Goal: Information Seeking & Learning: Find specific fact

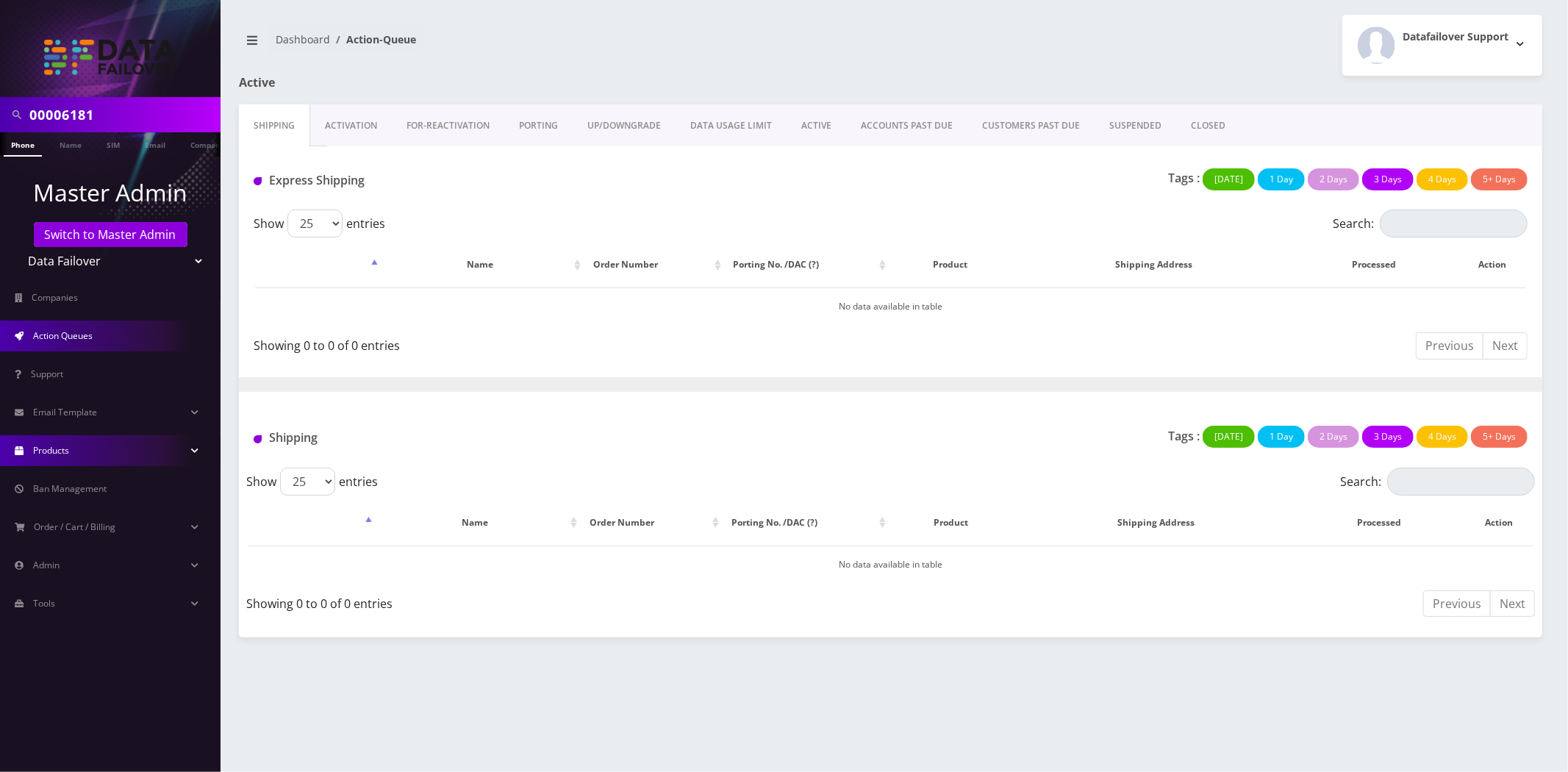
click at [95, 458] on link "Products" at bounding box center [110, 451] width 221 height 31
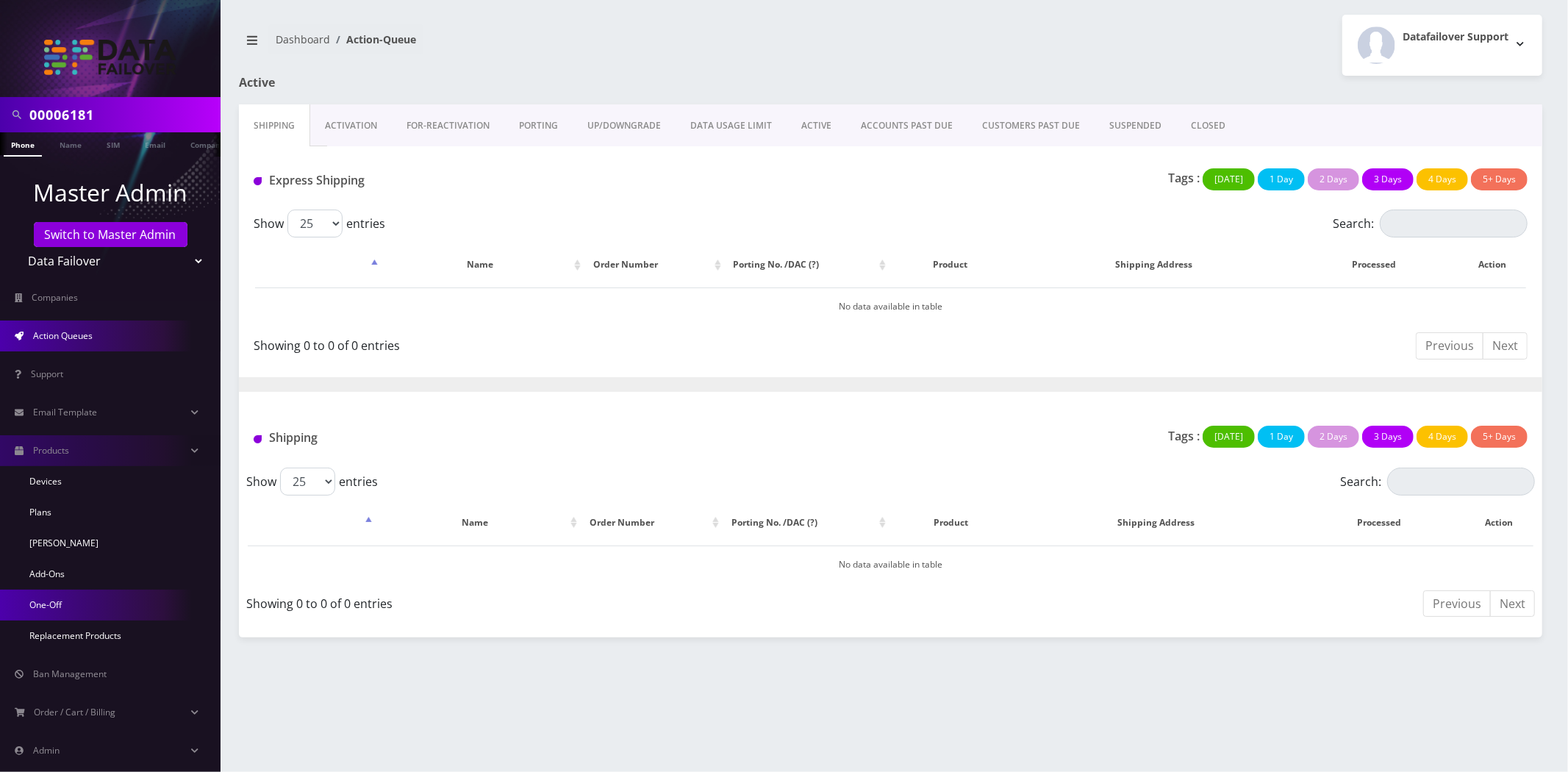
click at [56, 599] on link "One-Off" at bounding box center [110, 605] width 221 height 31
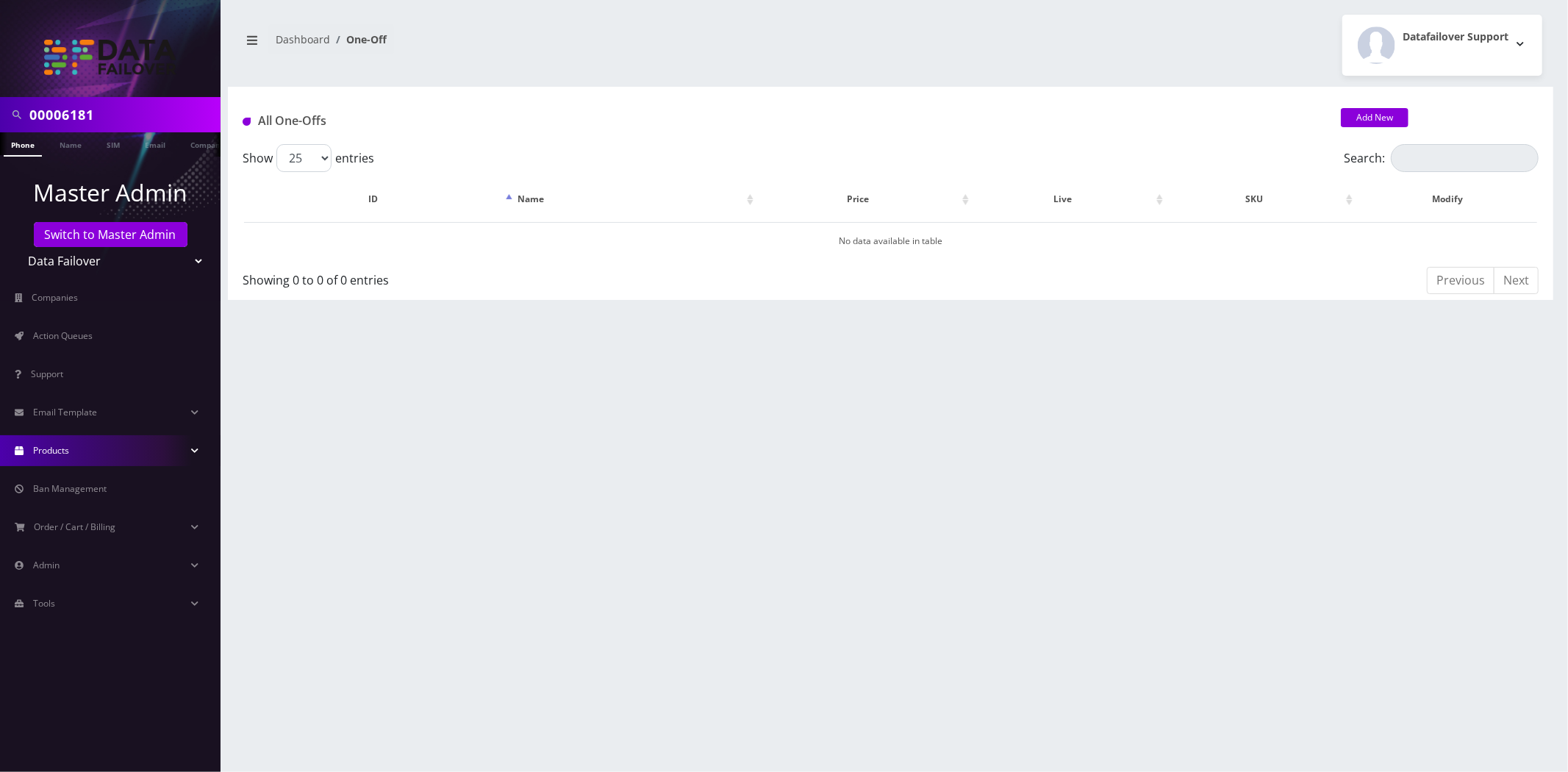
click at [35, 452] on span "Products" at bounding box center [52, 450] width 36 height 12
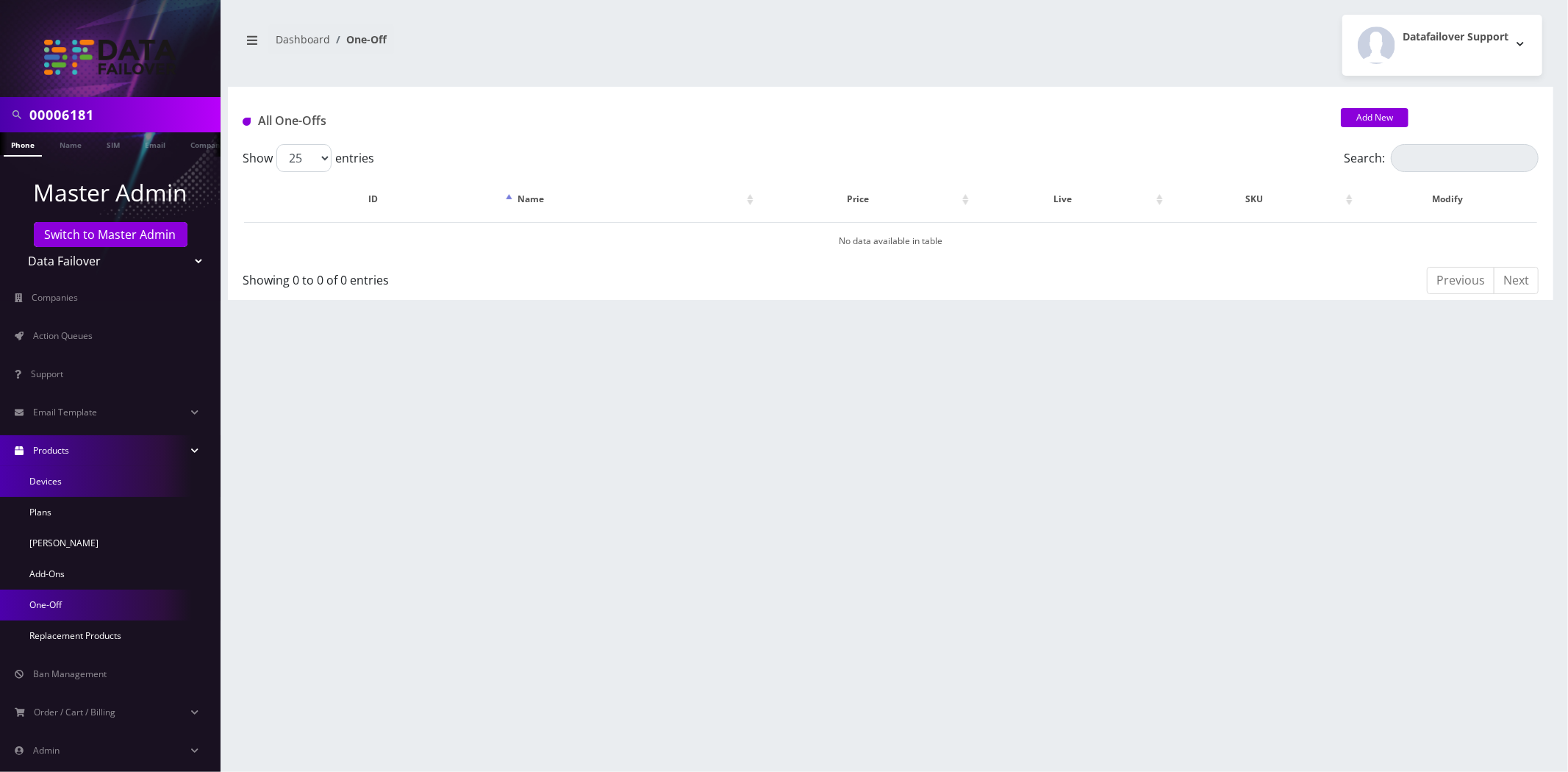
click at [47, 486] on link "Devices" at bounding box center [110, 482] width 221 height 31
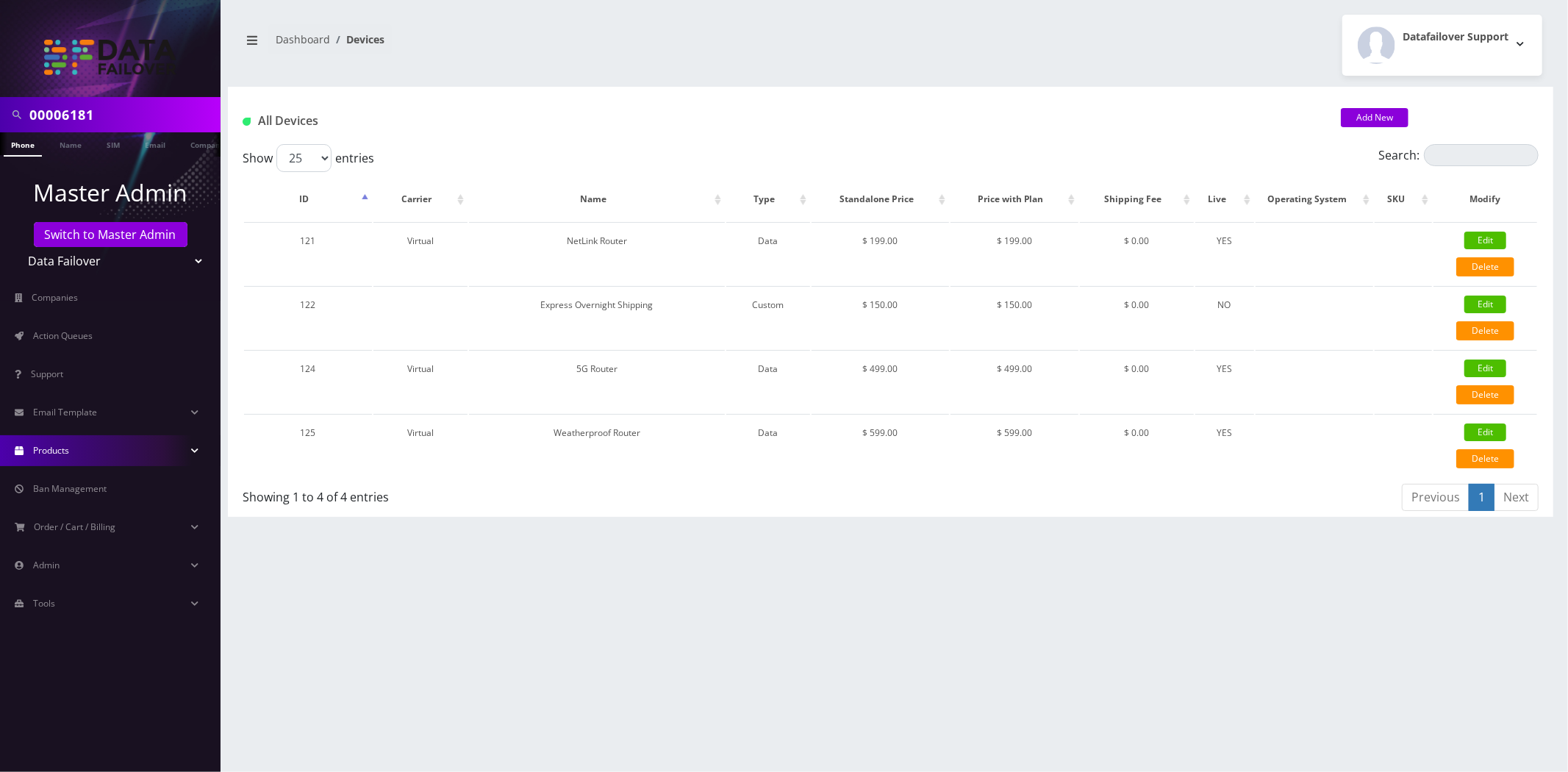
click at [56, 437] on link "Products" at bounding box center [110, 451] width 221 height 31
click at [64, 260] on select "Teltik Production My Link Mobile VennMobile Unlimited Advanced LTE Rexing Inc D…" at bounding box center [111, 261] width 187 height 28
select select "13"
click at [17, 247] on select "Teltik Production My Link Mobile VennMobile Unlimited Advanced LTE Rexing Inc D…" at bounding box center [111, 261] width 187 height 28
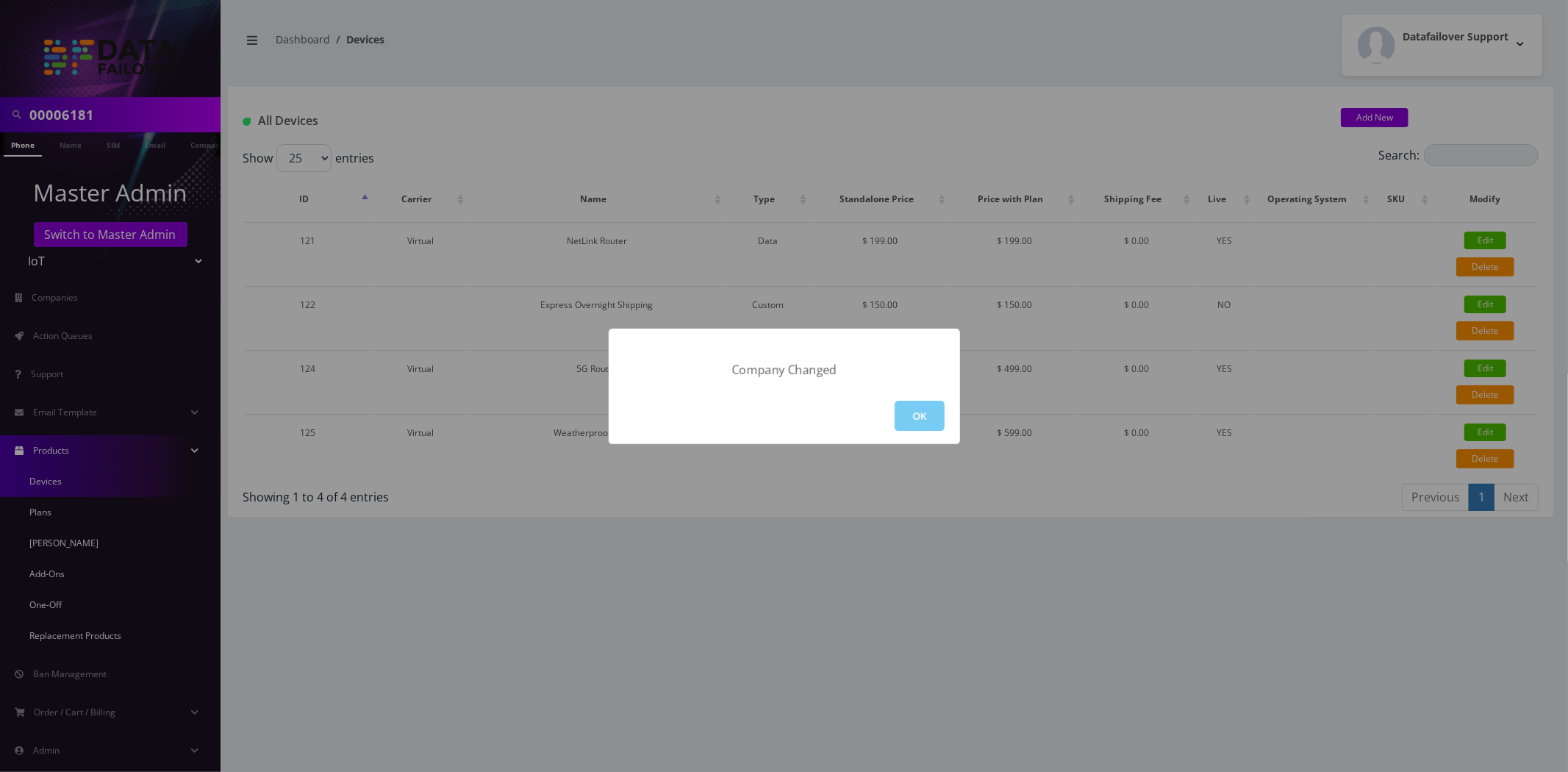
click at [919, 407] on button "OK" at bounding box center [920, 417] width 50 height 31
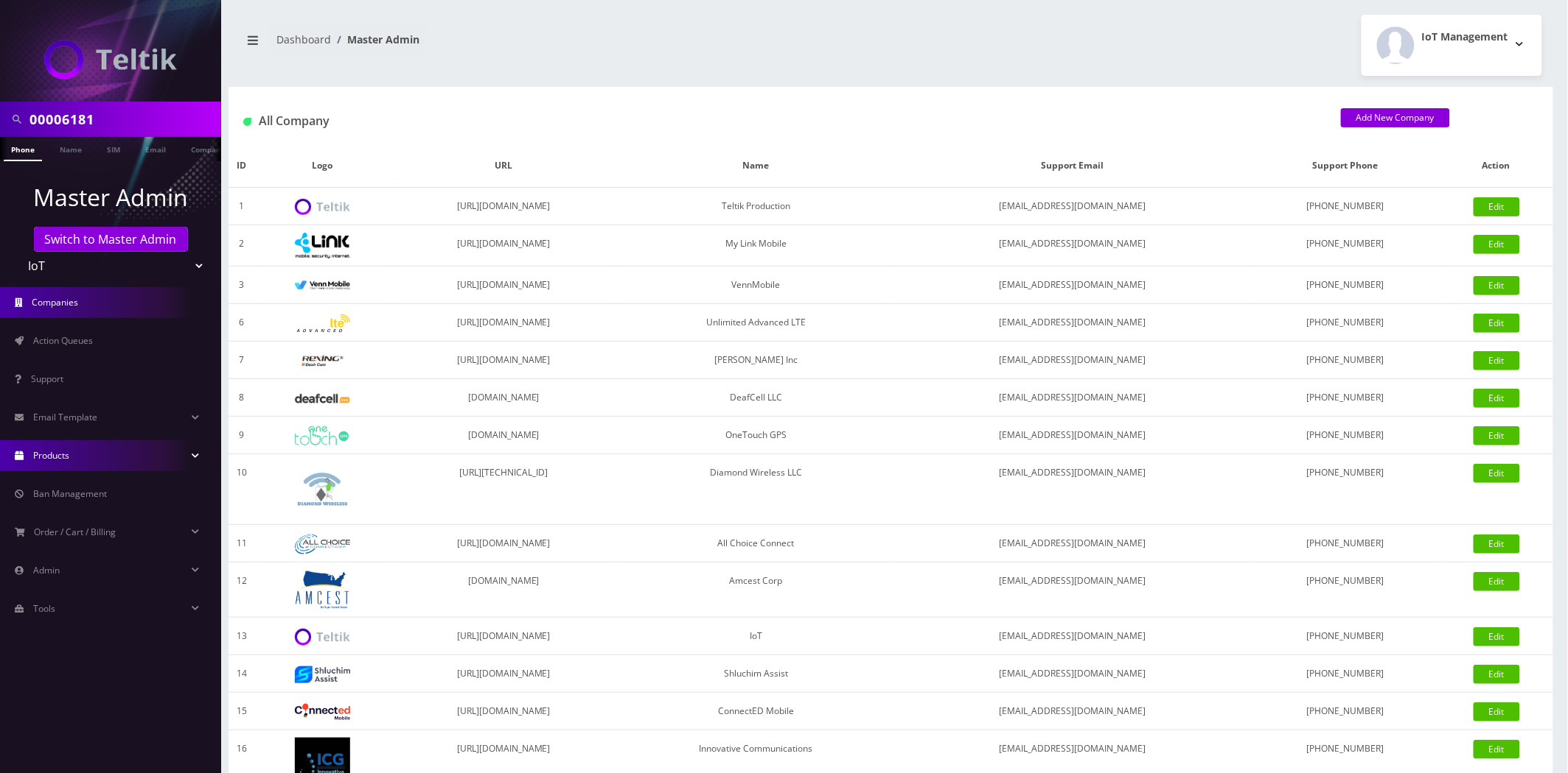
drag, startPoint x: 99, startPoint y: 455, endPoint x: 97, endPoint y: 465, distance: 10.2
click at [98, 455] on link "Products" at bounding box center [110, 455] width 221 height 31
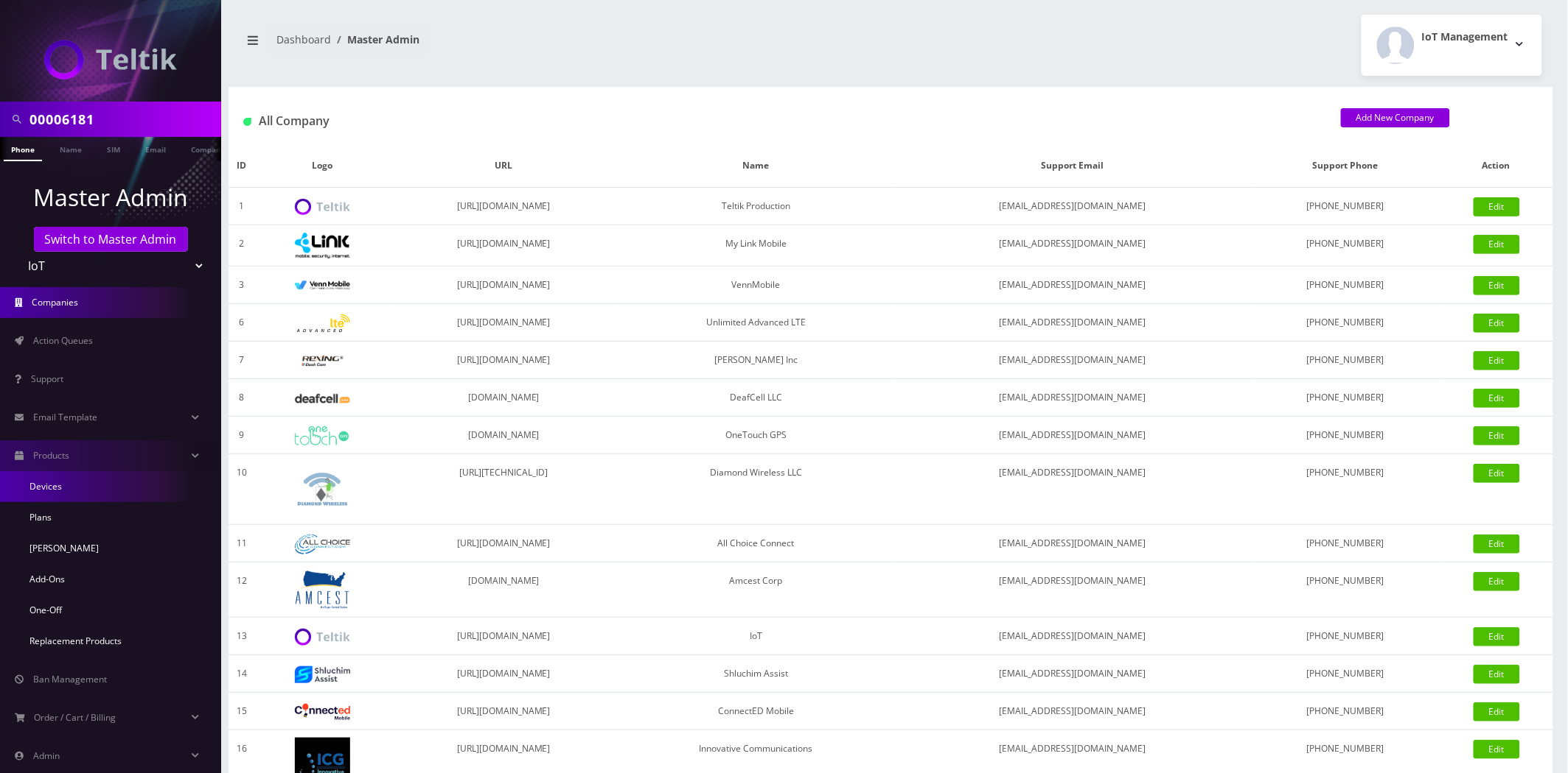
click at [34, 476] on link "Devices" at bounding box center [110, 487] width 221 height 31
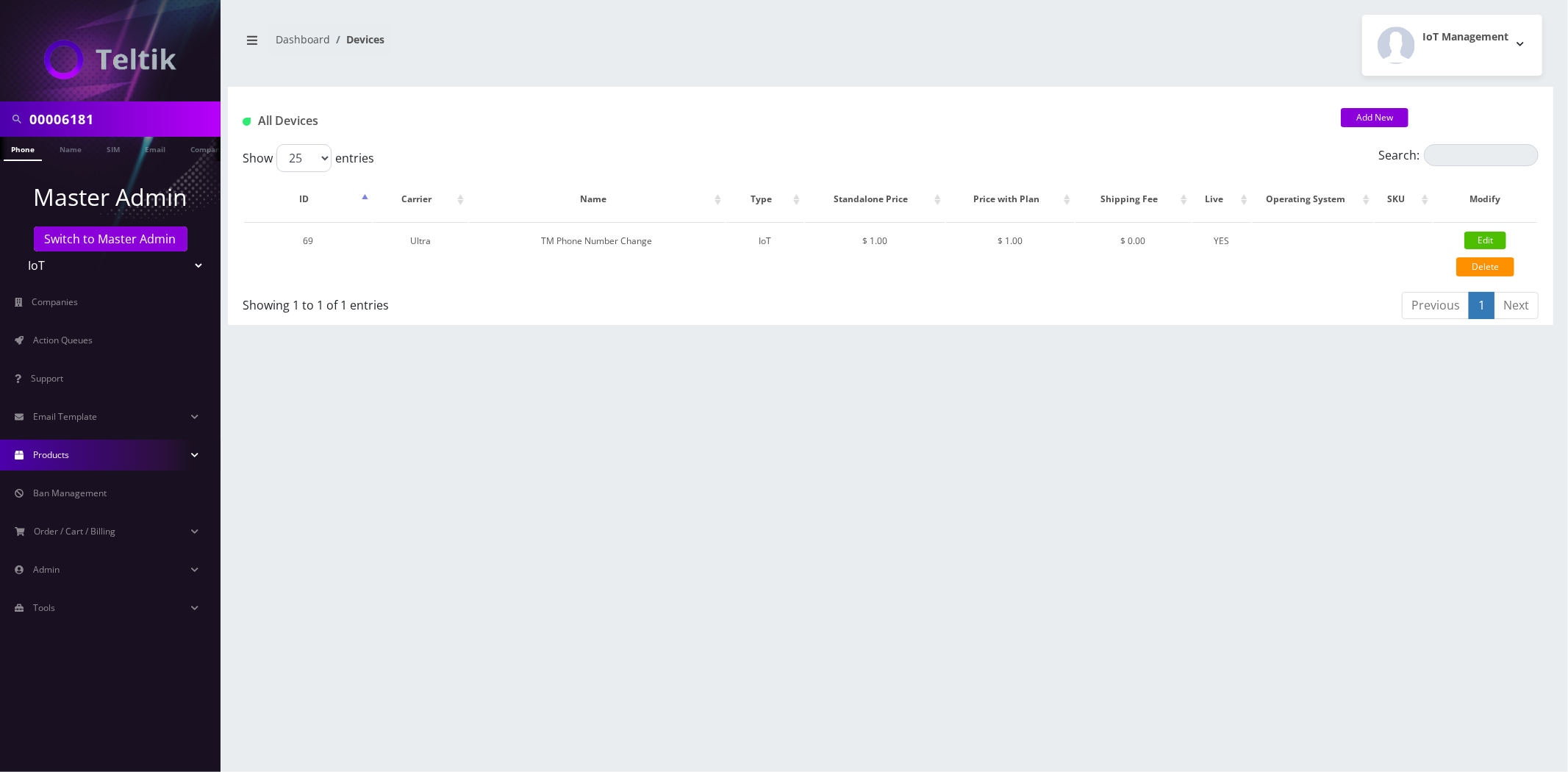
click at [123, 444] on link "Products" at bounding box center [110, 455] width 221 height 31
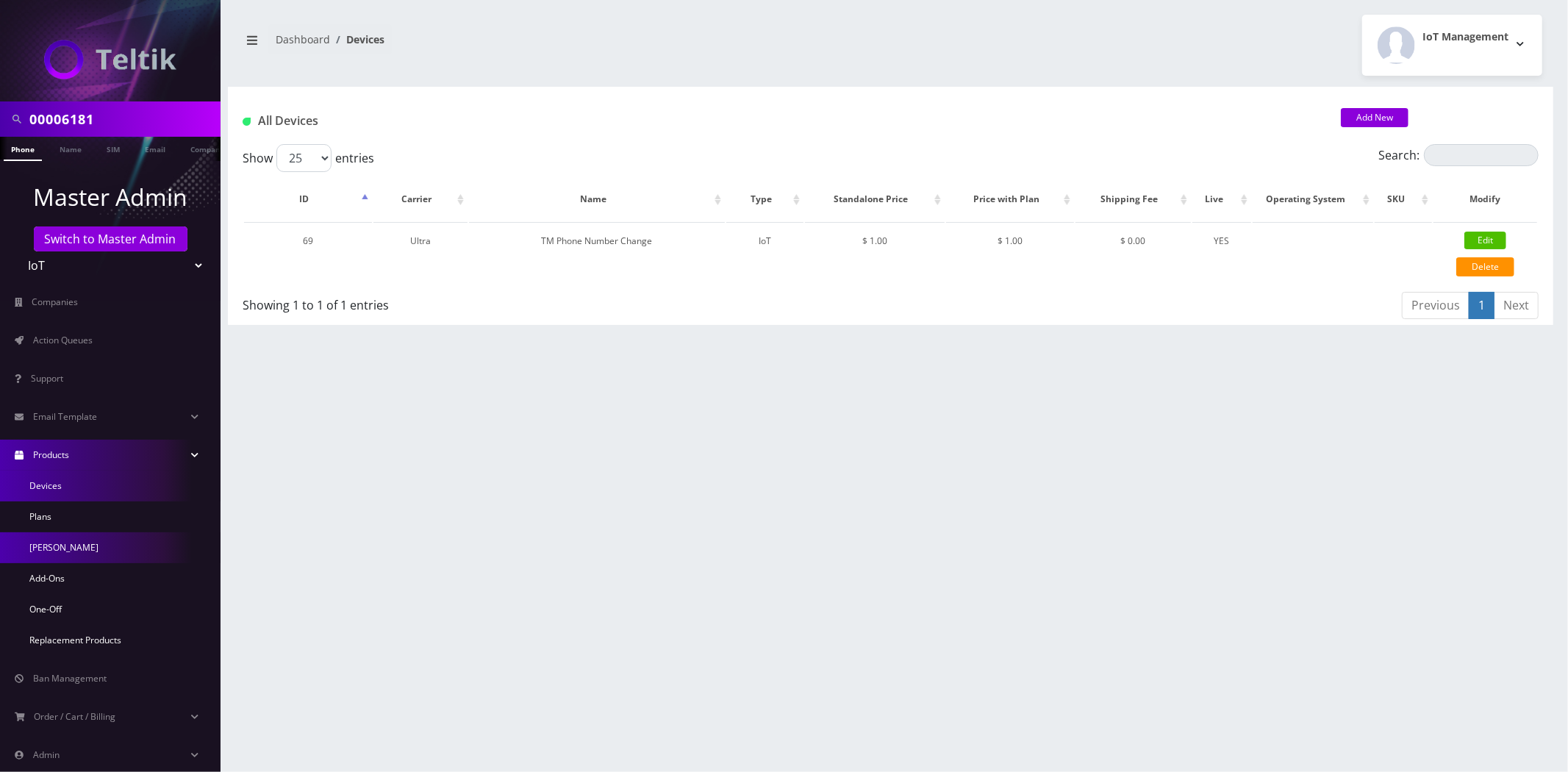
click at [40, 545] on link "[PERSON_NAME]" at bounding box center [110, 547] width 221 height 31
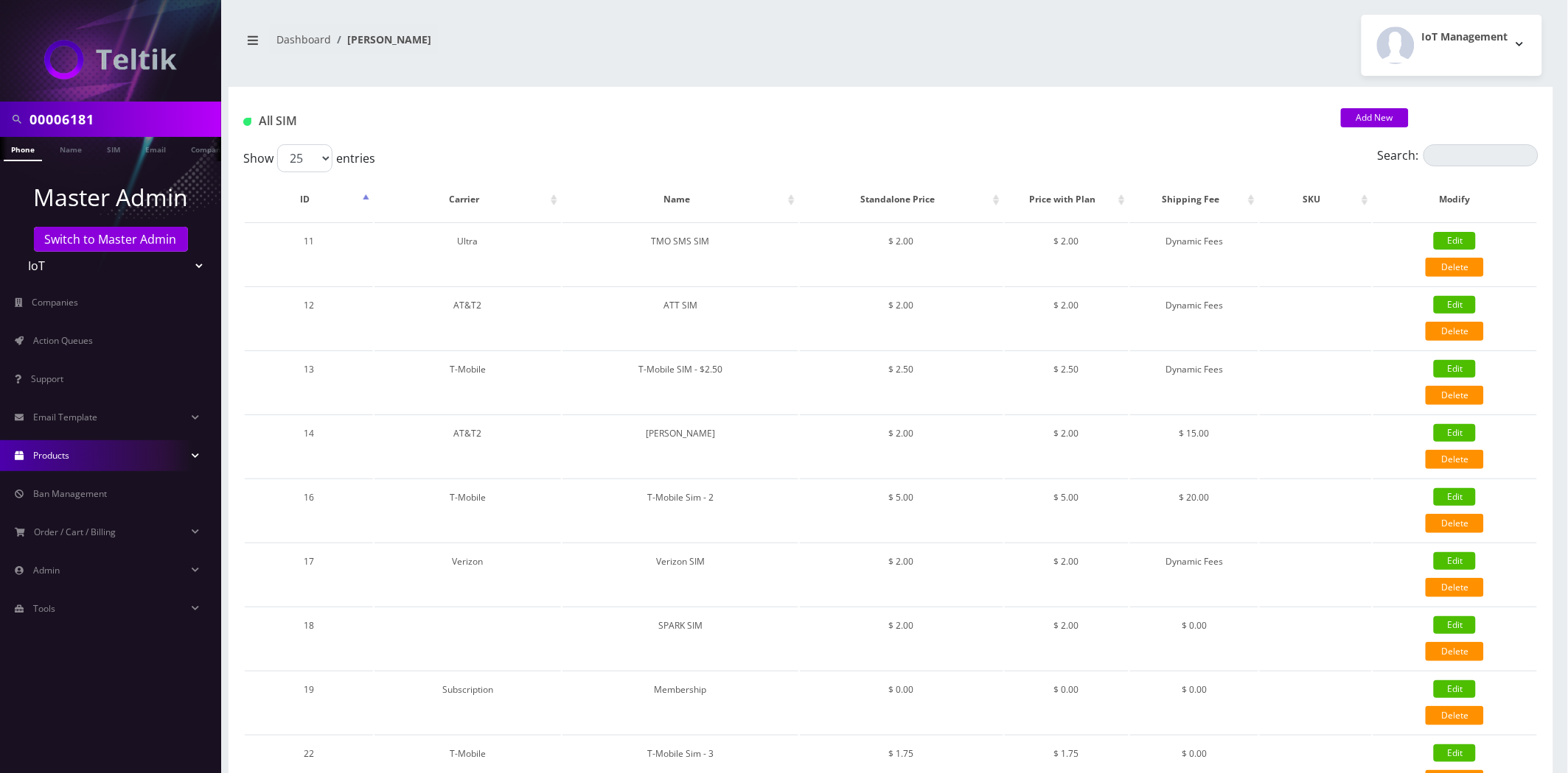
click at [1440, 123] on div "Add New" at bounding box center [1439, 118] width 197 height 18
click at [1459, 158] on input "Search:" at bounding box center [1481, 155] width 115 height 22
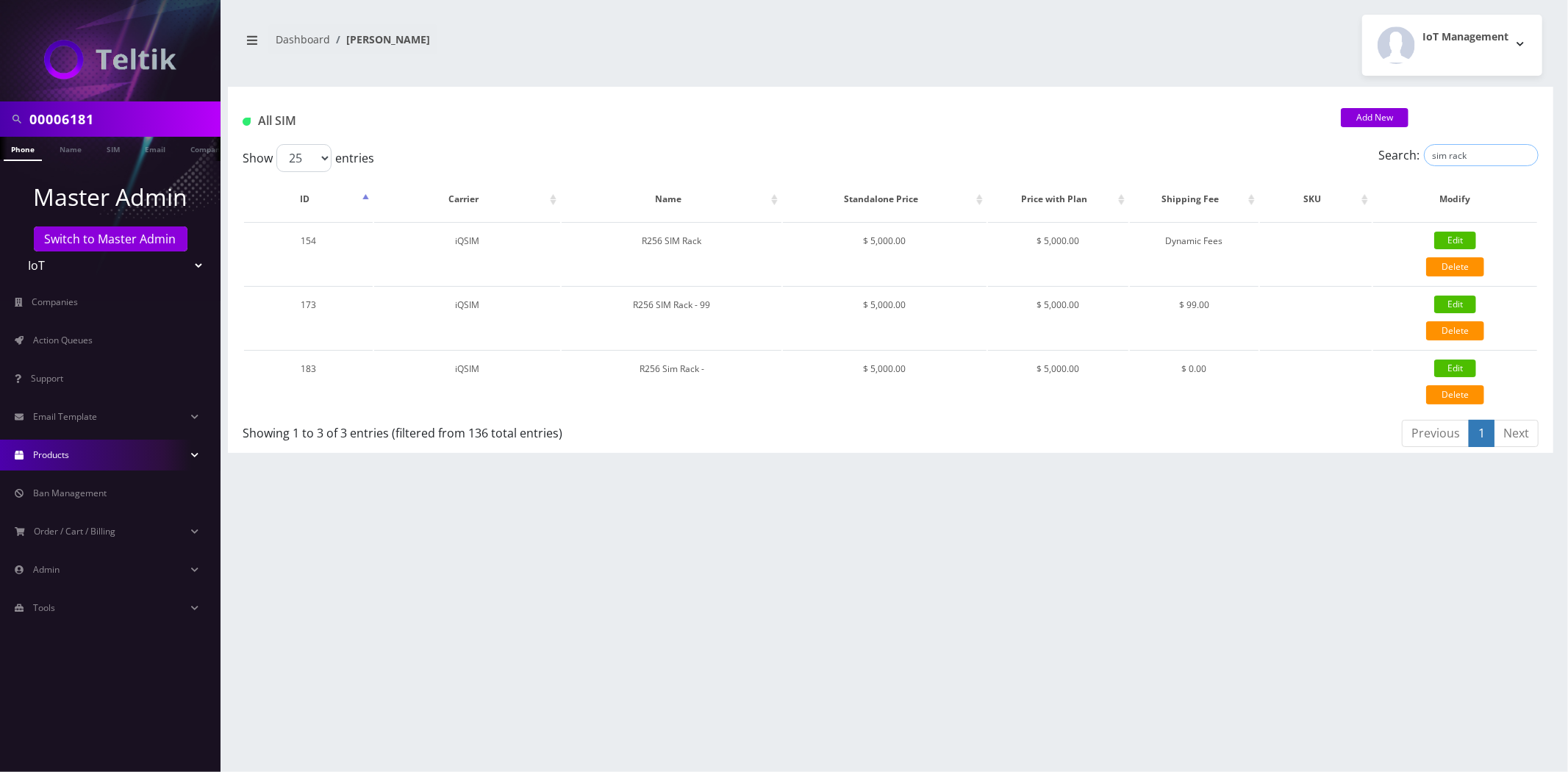
type input "sim rack"
click at [94, 114] on input "00006181" at bounding box center [123, 118] width 187 height 28
type input "paul"
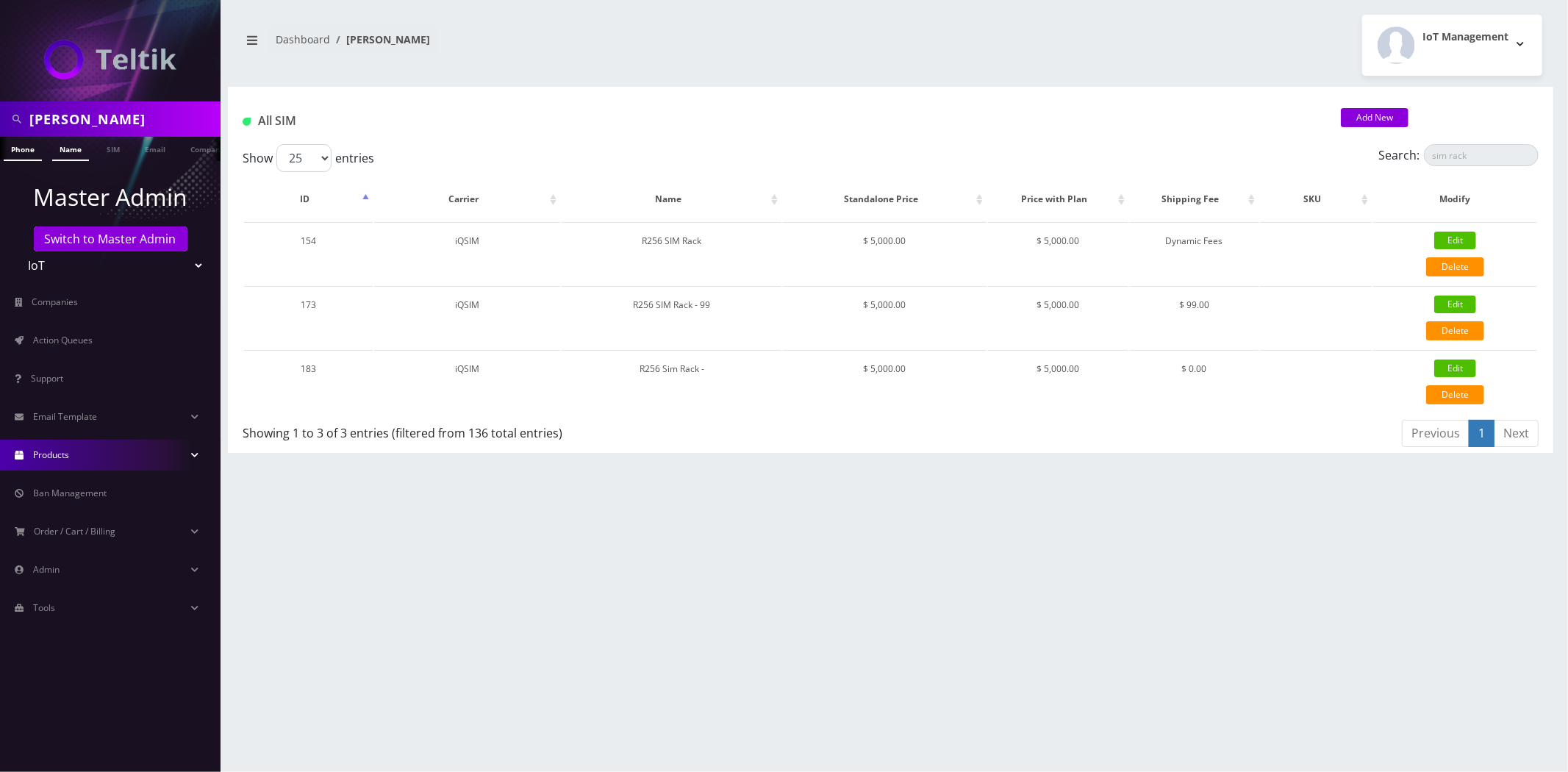
click at [59, 152] on link "Name" at bounding box center [71, 148] width 36 height 24
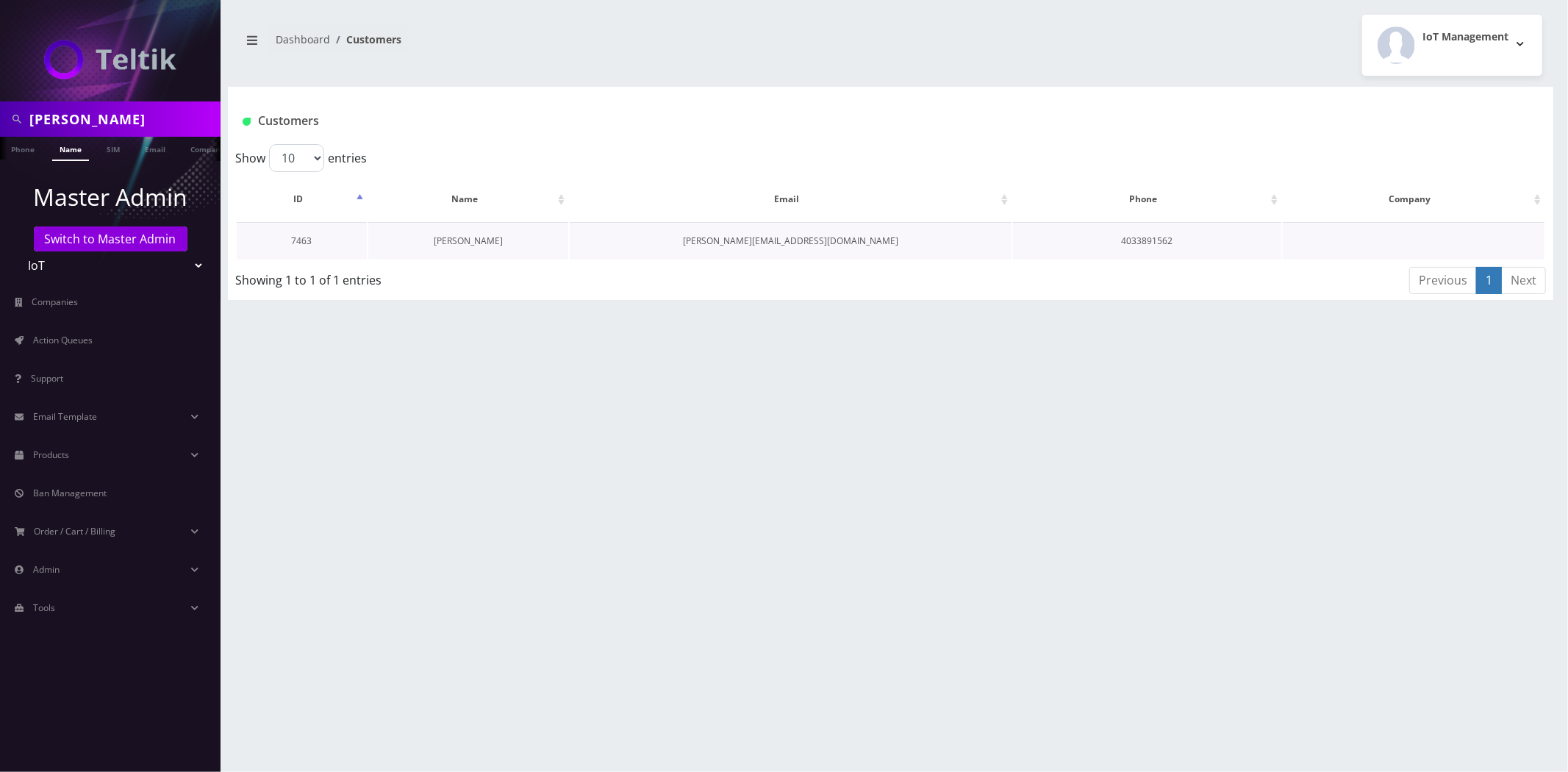
click at [466, 244] on link "[PERSON_NAME]" at bounding box center [468, 241] width 69 height 12
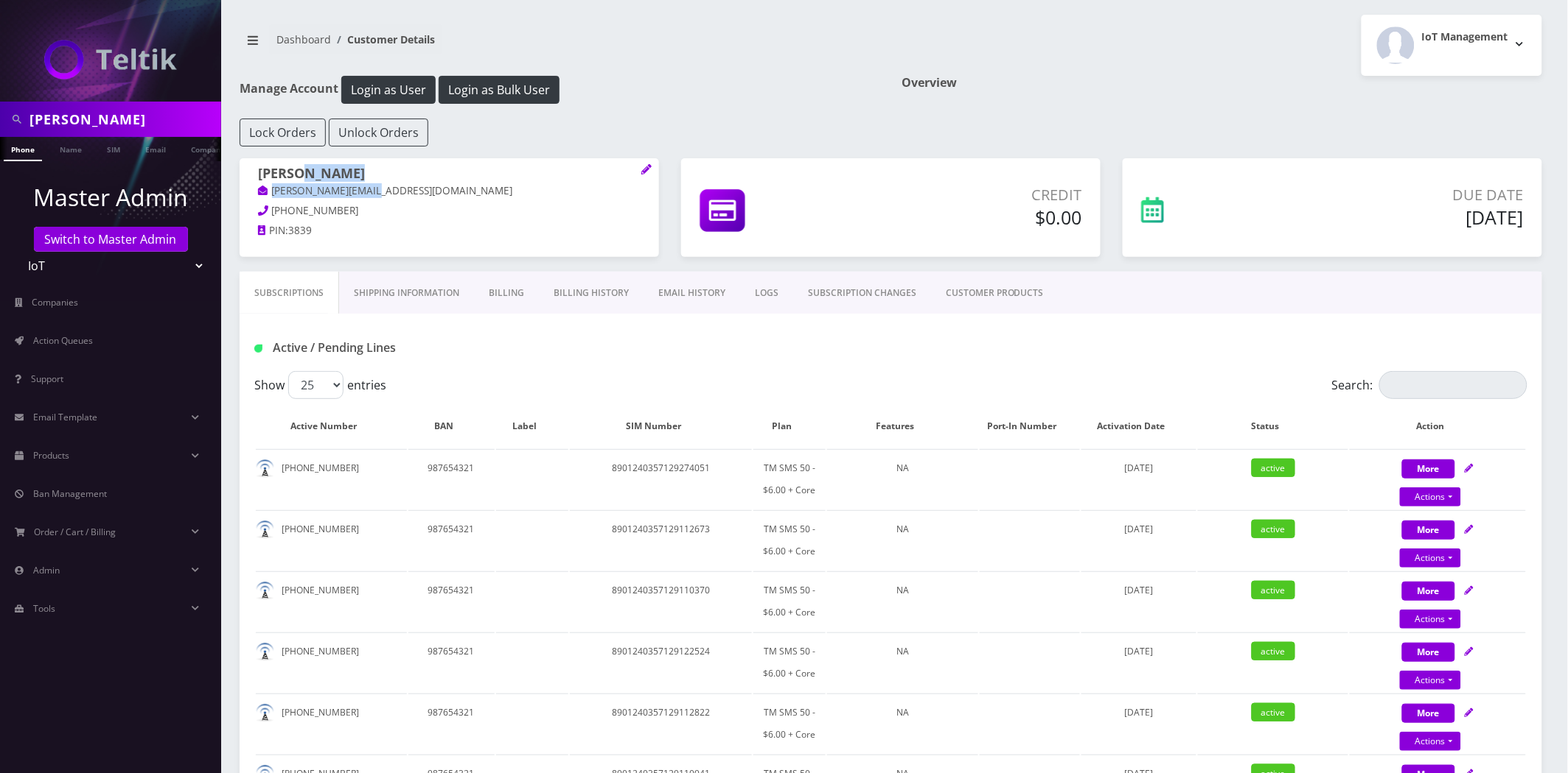
drag, startPoint x: 420, startPoint y: 181, endPoint x: 396, endPoint y: 193, distance: 26.8
click at [396, 193] on span "Paul C paul@primastubs.com" at bounding box center [449, 184] width 383 height 37
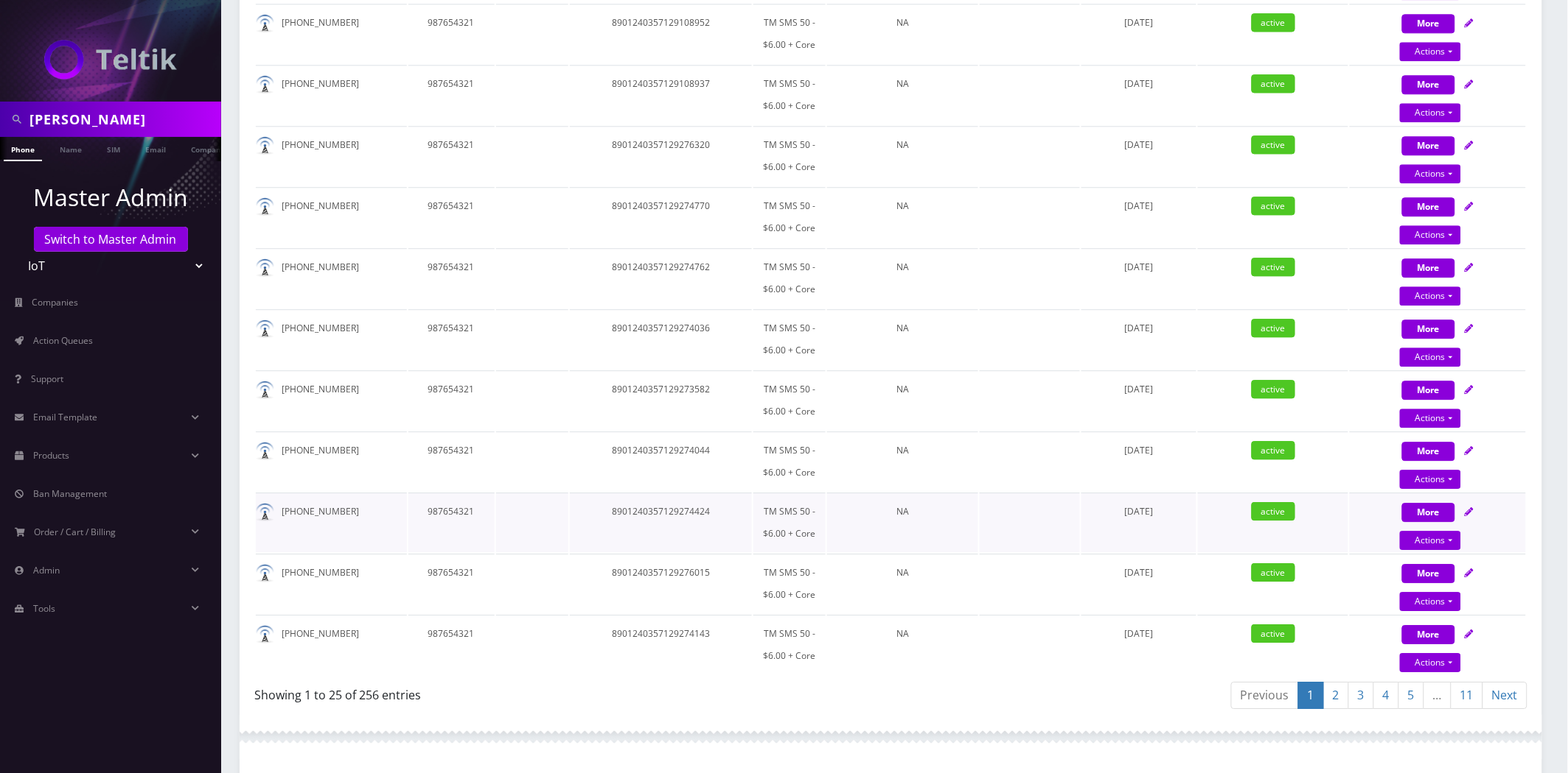
scroll to position [1571, 0]
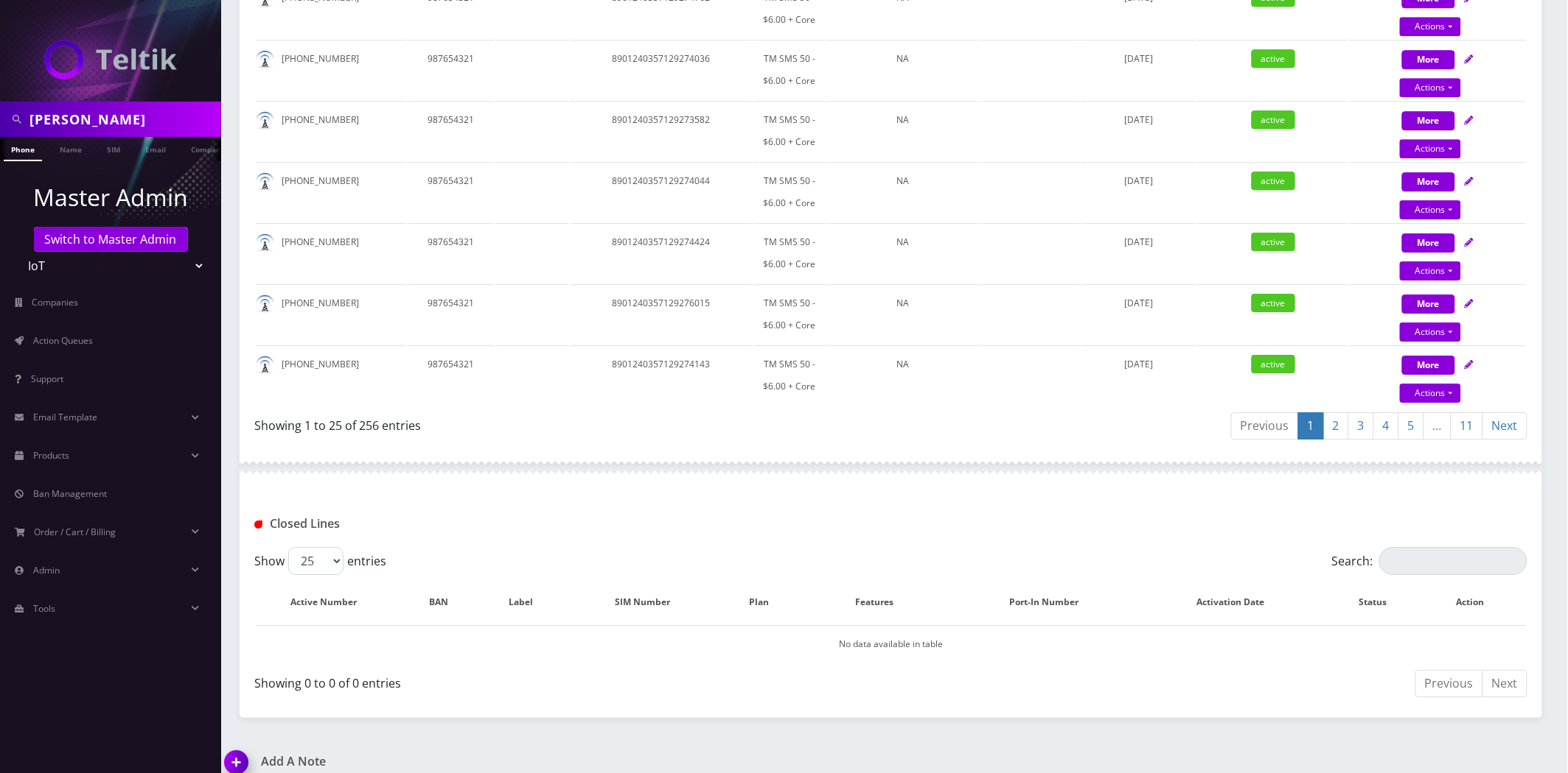
click at [1461, 412] on link "11" at bounding box center [1467, 426] width 33 height 27
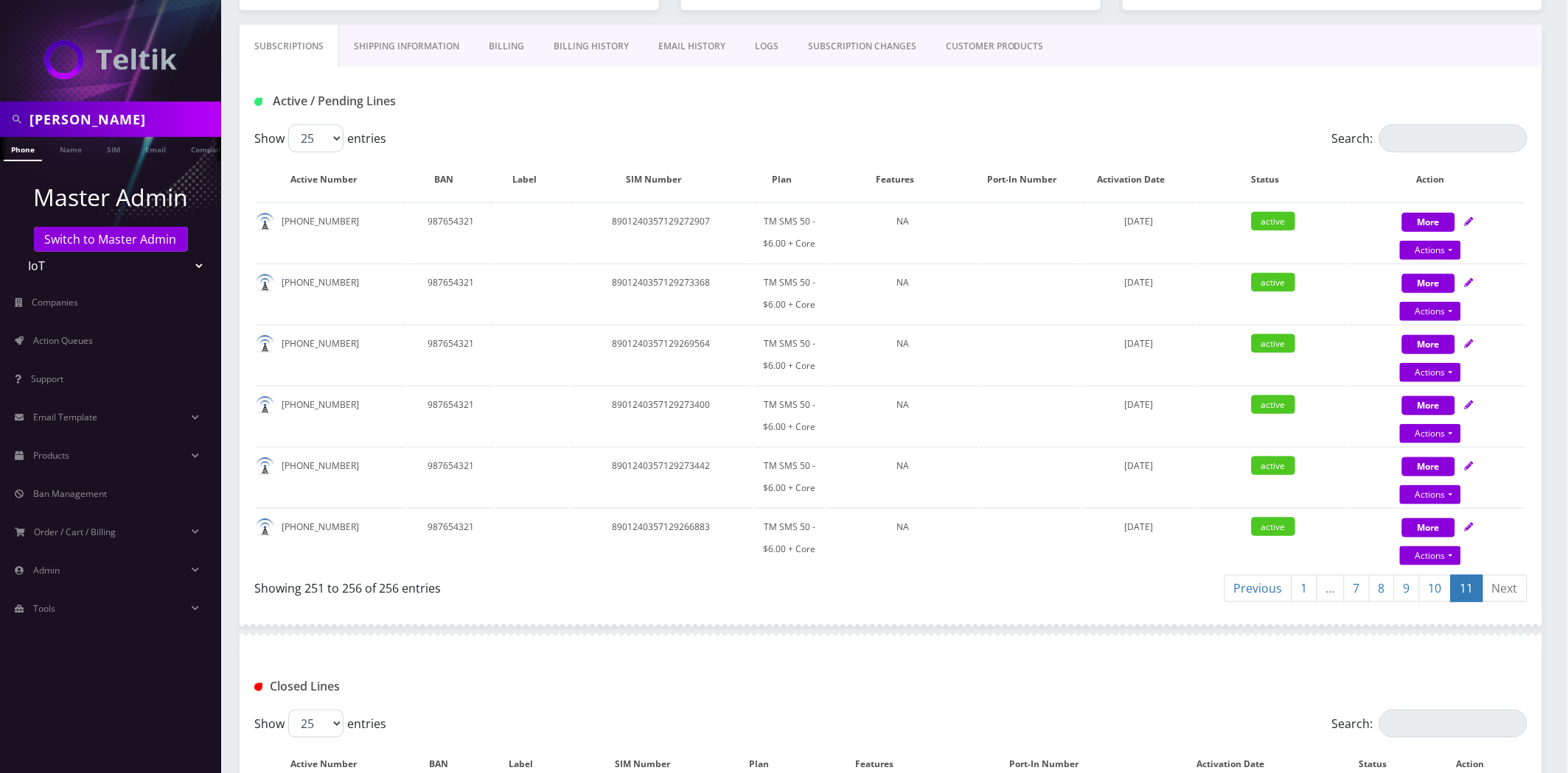
scroll to position [421, 0]
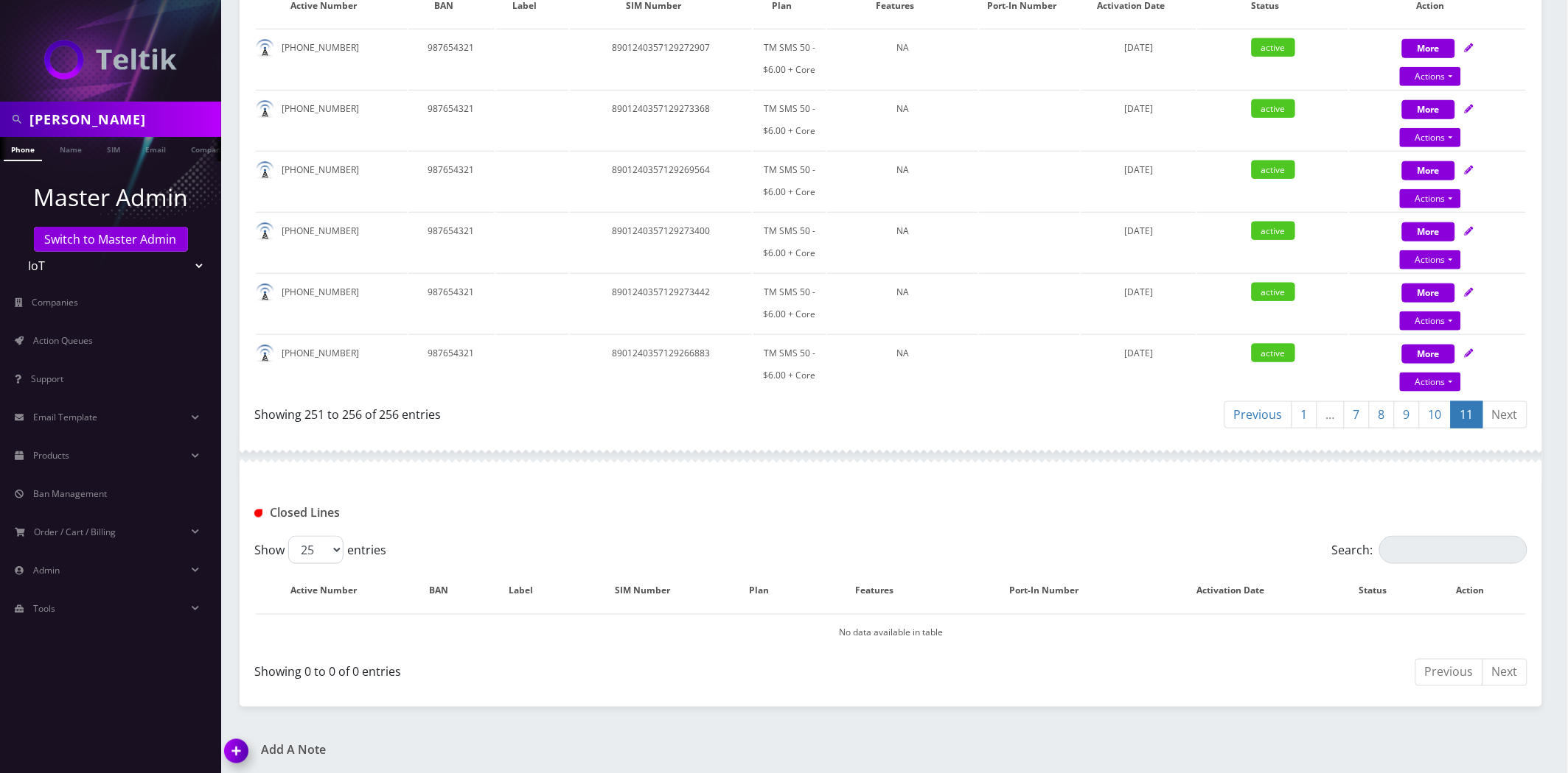
click at [1310, 414] on link "1" at bounding box center [1304, 415] width 26 height 27
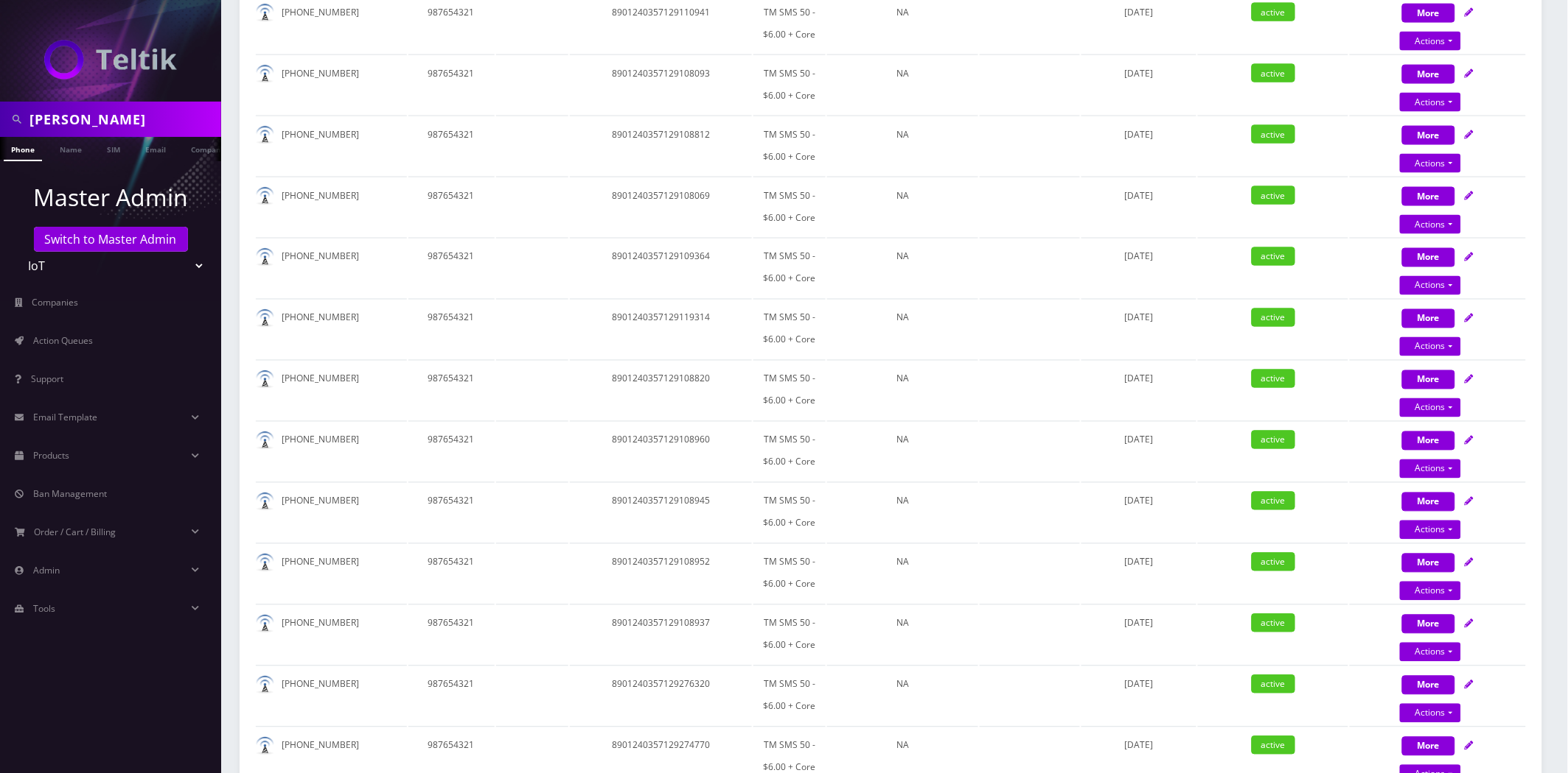
scroll to position [180, 0]
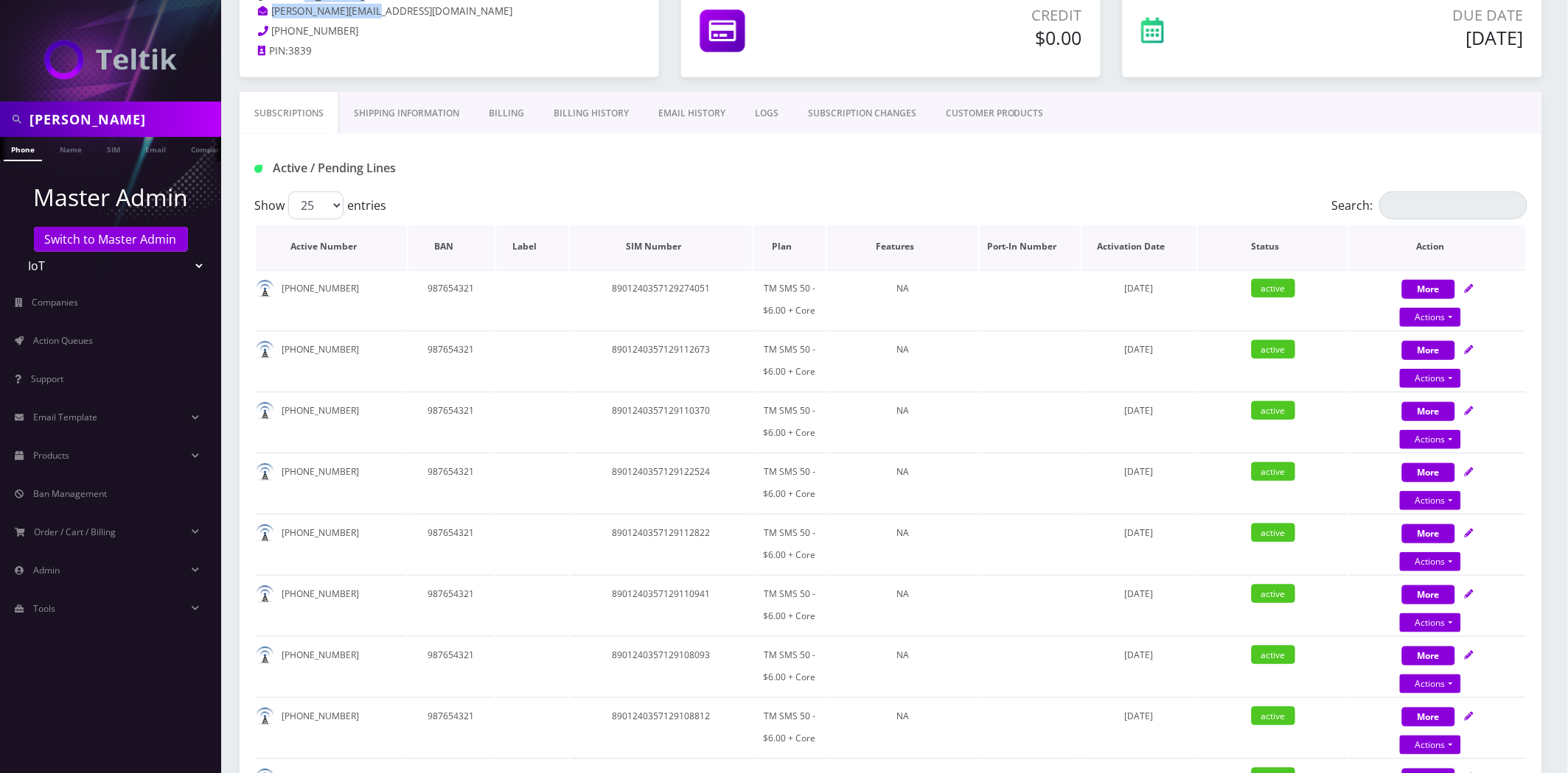
click at [786, 255] on th "Plan" at bounding box center [789, 247] width 72 height 43
click at [786, 252] on th "Plan" at bounding box center [789, 247] width 72 height 43
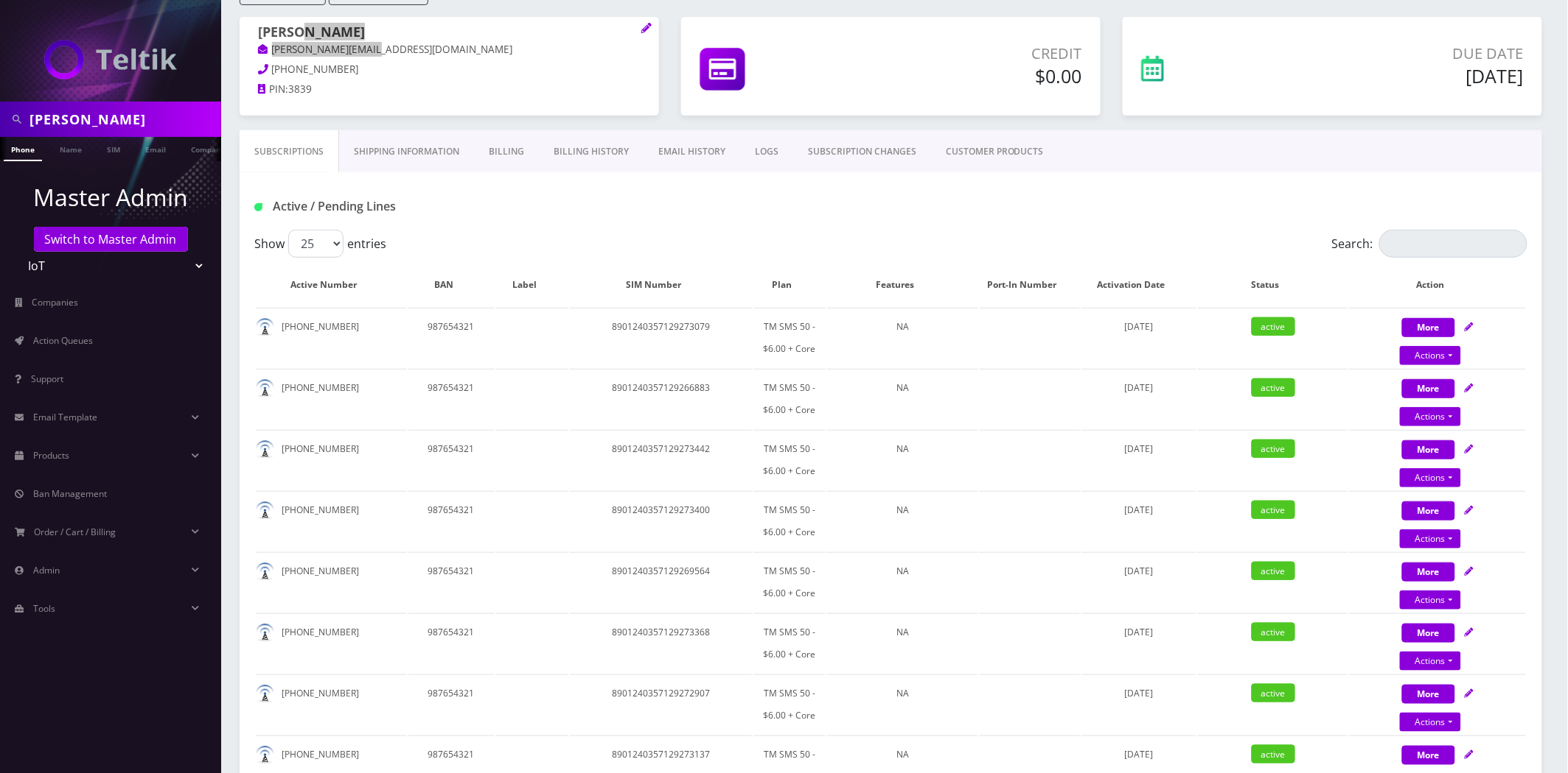
scroll to position [0, 0]
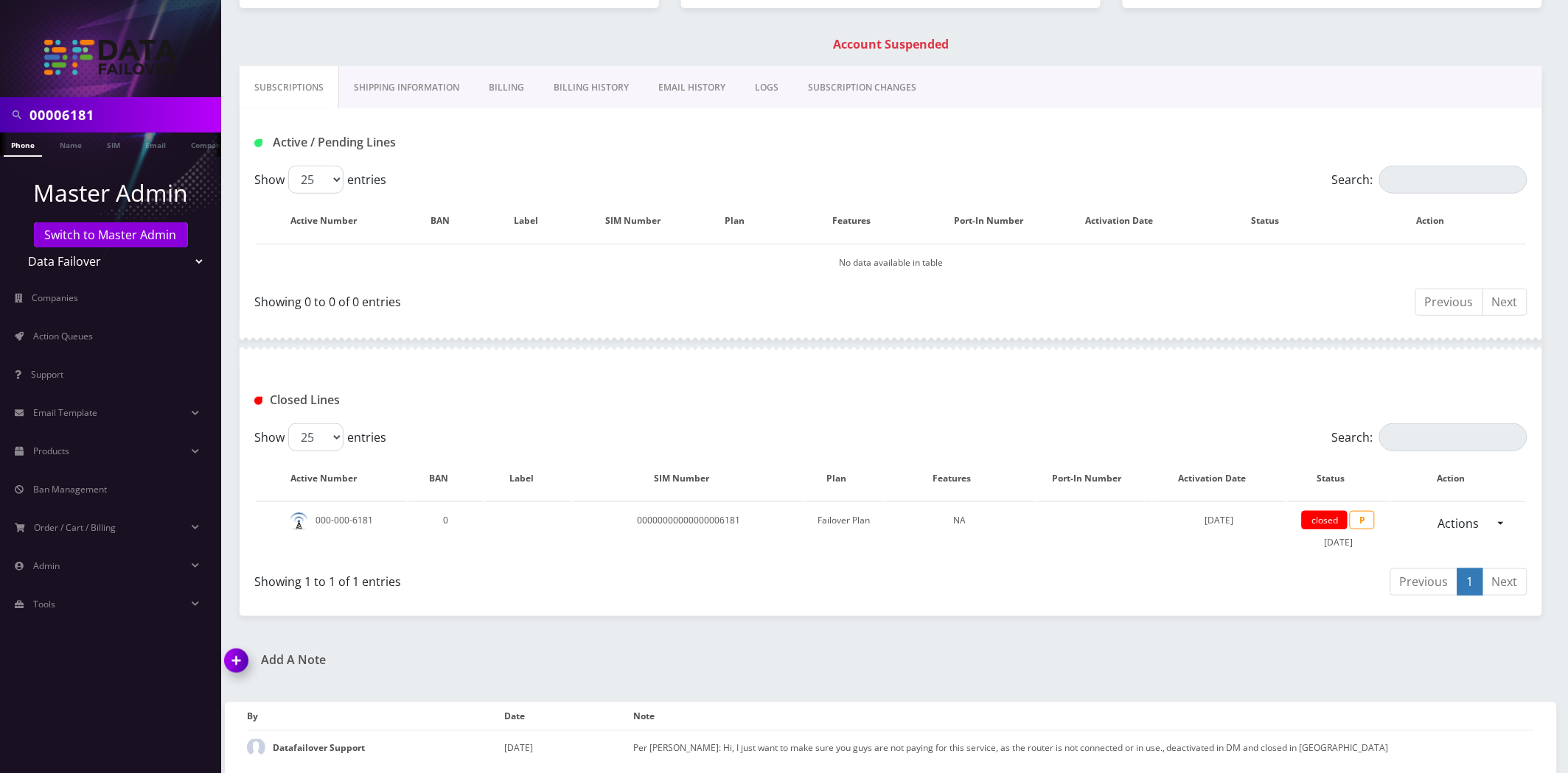
scroll to position [0, 8]
click at [115, 113] on input "00006181" at bounding box center [123, 114] width 188 height 28
drag, startPoint x: 54, startPoint y: 260, endPoint x: 61, endPoint y: 271, distance: 13.0
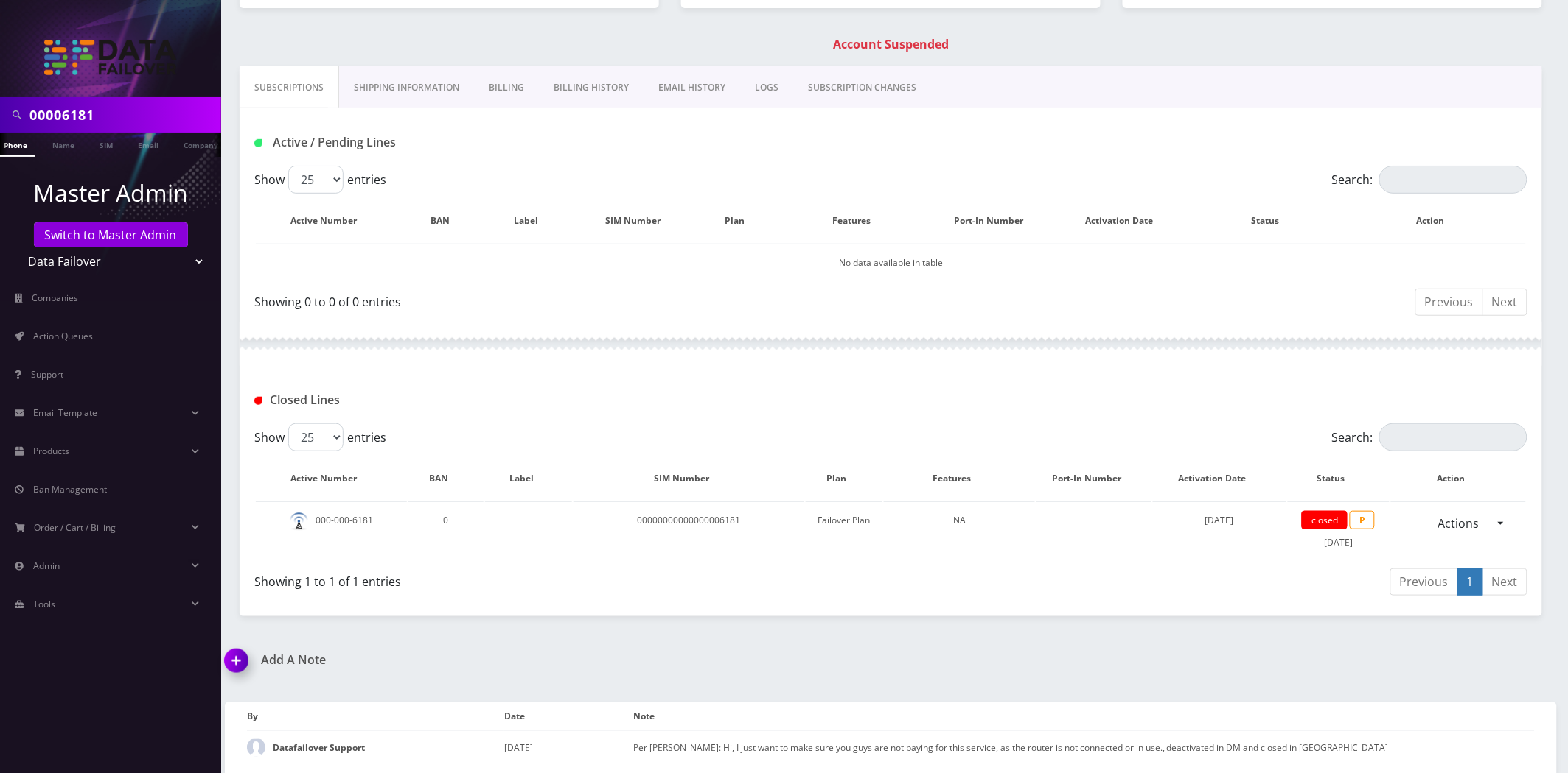
click at [55, 261] on select "Teltik Production My Link Mobile VennMobile Unlimited Advanced LTE Rexing Inc D…" at bounding box center [111, 261] width 188 height 28
select select "13"
click at [17, 248] on select "Teltik Production My Link Mobile VennMobile Unlimited Advanced LTE Rexing Inc D…" at bounding box center [111, 261] width 188 height 28
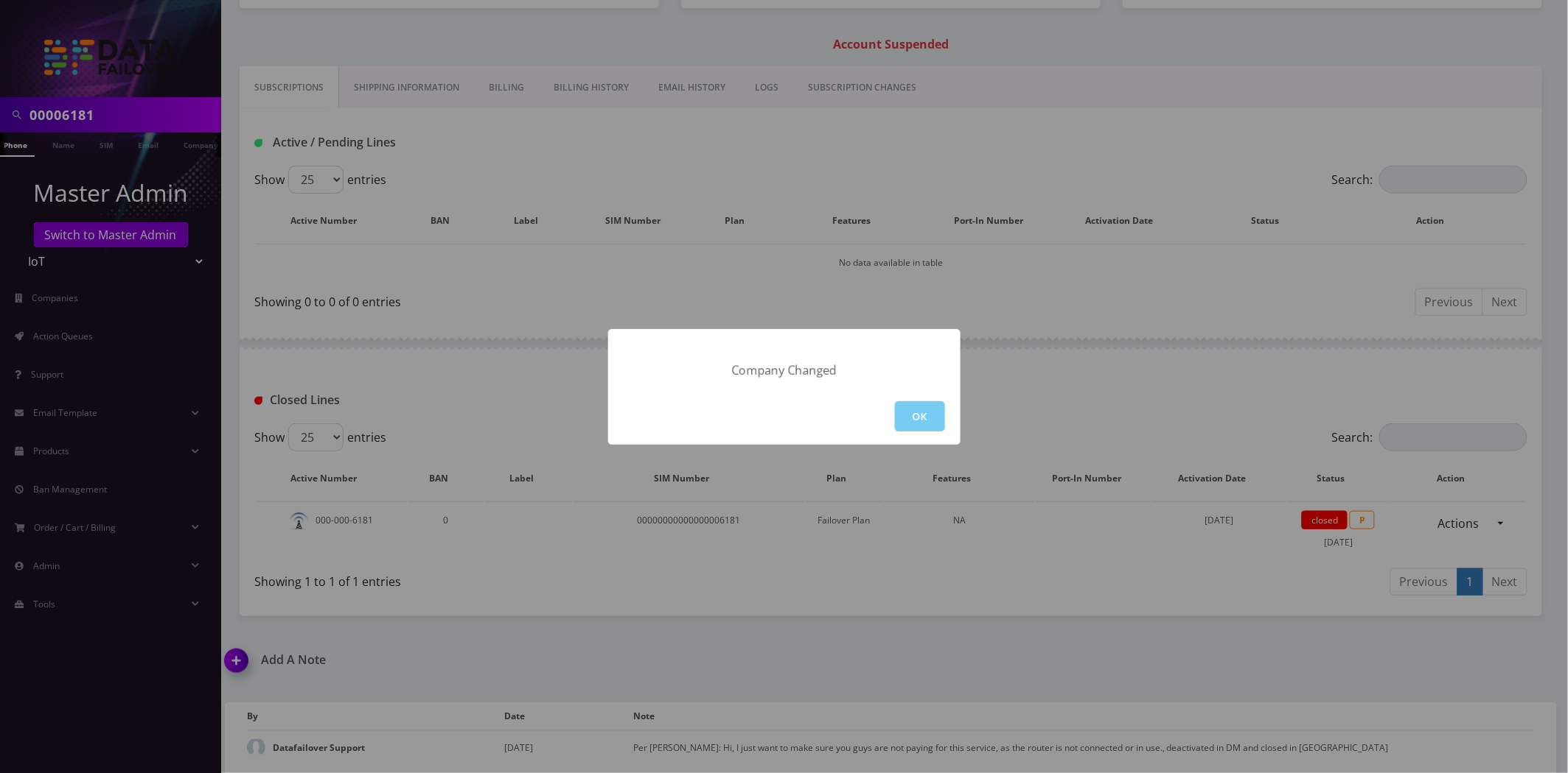
drag, startPoint x: 892, startPoint y: 416, endPoint x: 908, endPoint y: 413, distance: 16.3
click at [897, 416] on div "OK" at bounding box center [784, 416] width 352 height 56
click at [918, 407] on button "OK" at bounding box center [920, 417] width 50 height 31
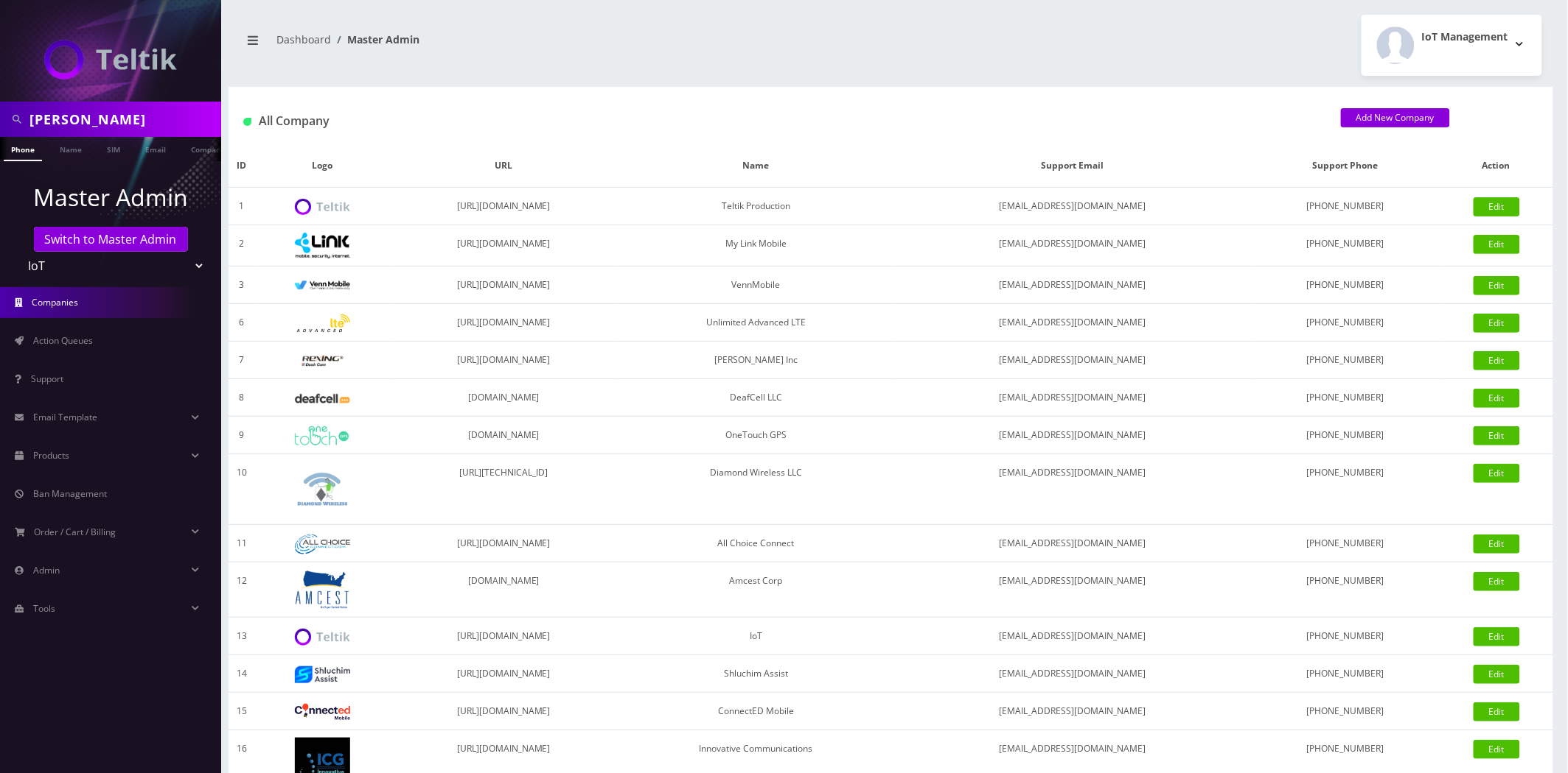
click at [113, 123] on input "[PERSON_NAME]" at bounding box center [123, 119] width 188 height 28
type input "atrigos"
click at [200, 152] on link "Company" at bounding box center [209, 148] width 50 height 24
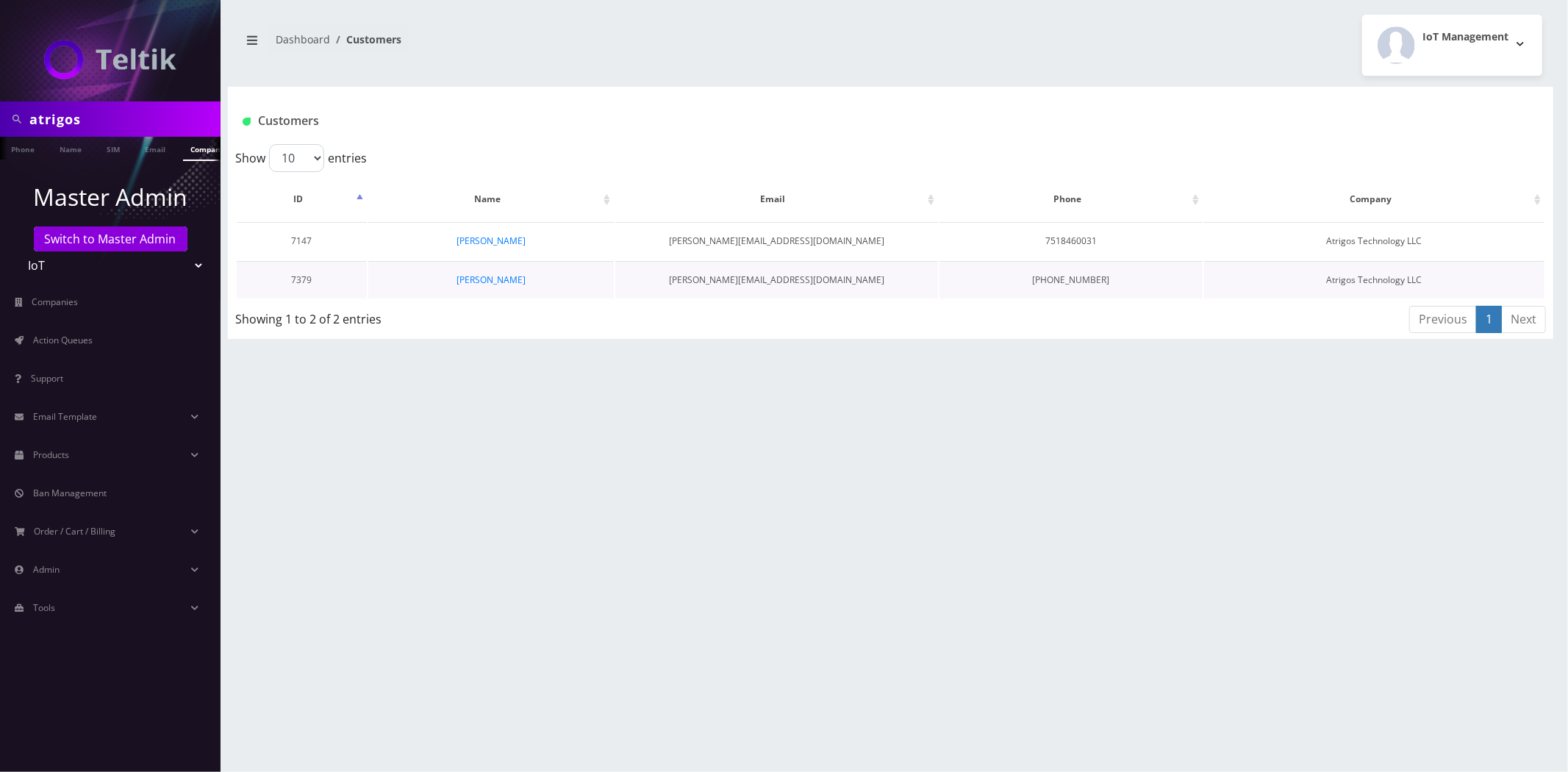
drag, startPoint x: 498, startPoint y: 245, endPoint x: 501, endPoint y: 264, distance: 19.2
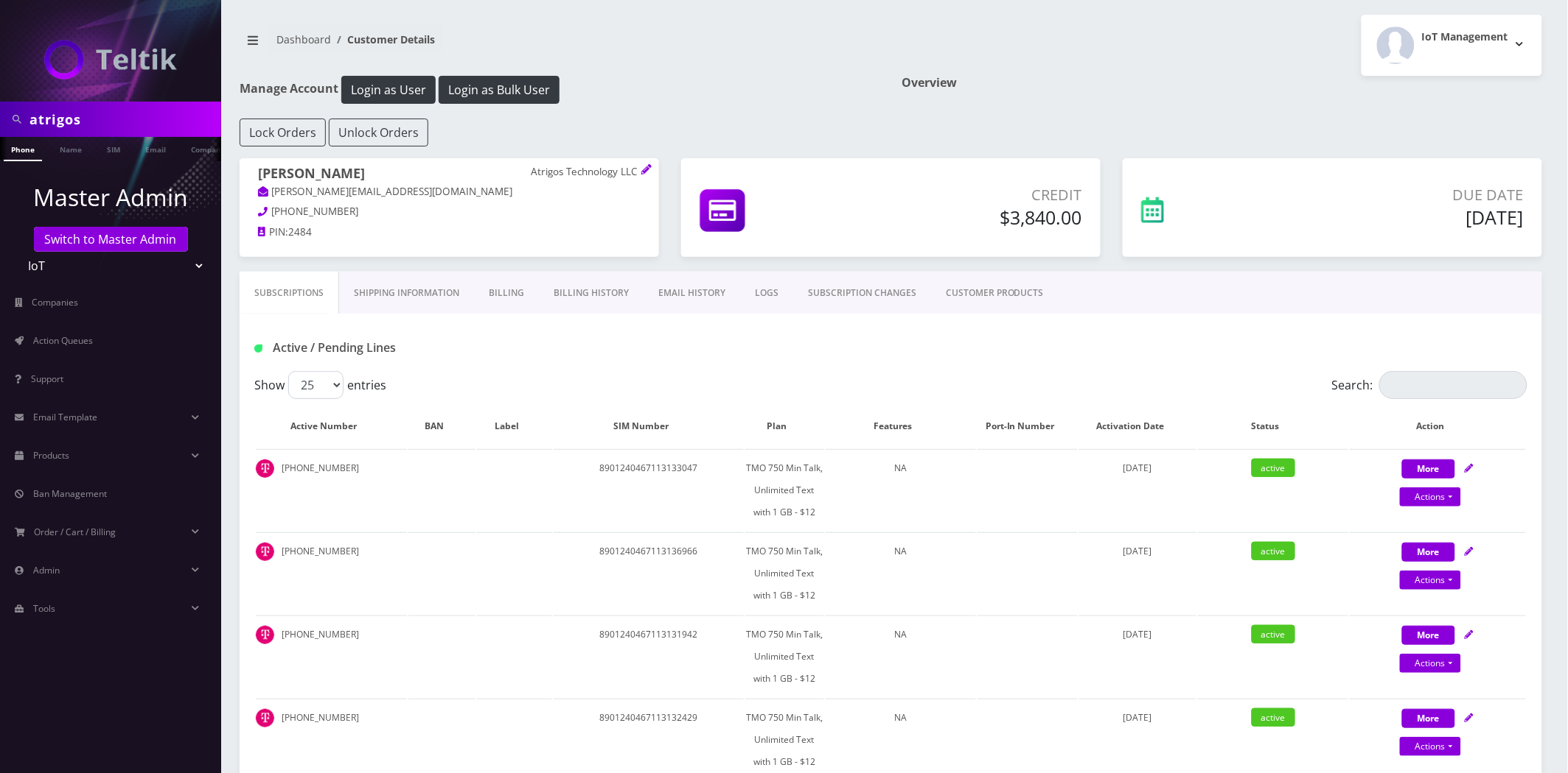
drag, startPoint x: 563, startPoint y: 170, endPoint x: 503, endPoint y: 171, distance: 60.0
click at [503, 171] on h1 "Steve Anderson Atrigos Technology LLC" at bounding box center [449, 174] width 383 height 18
copy h1 "Atrigos"
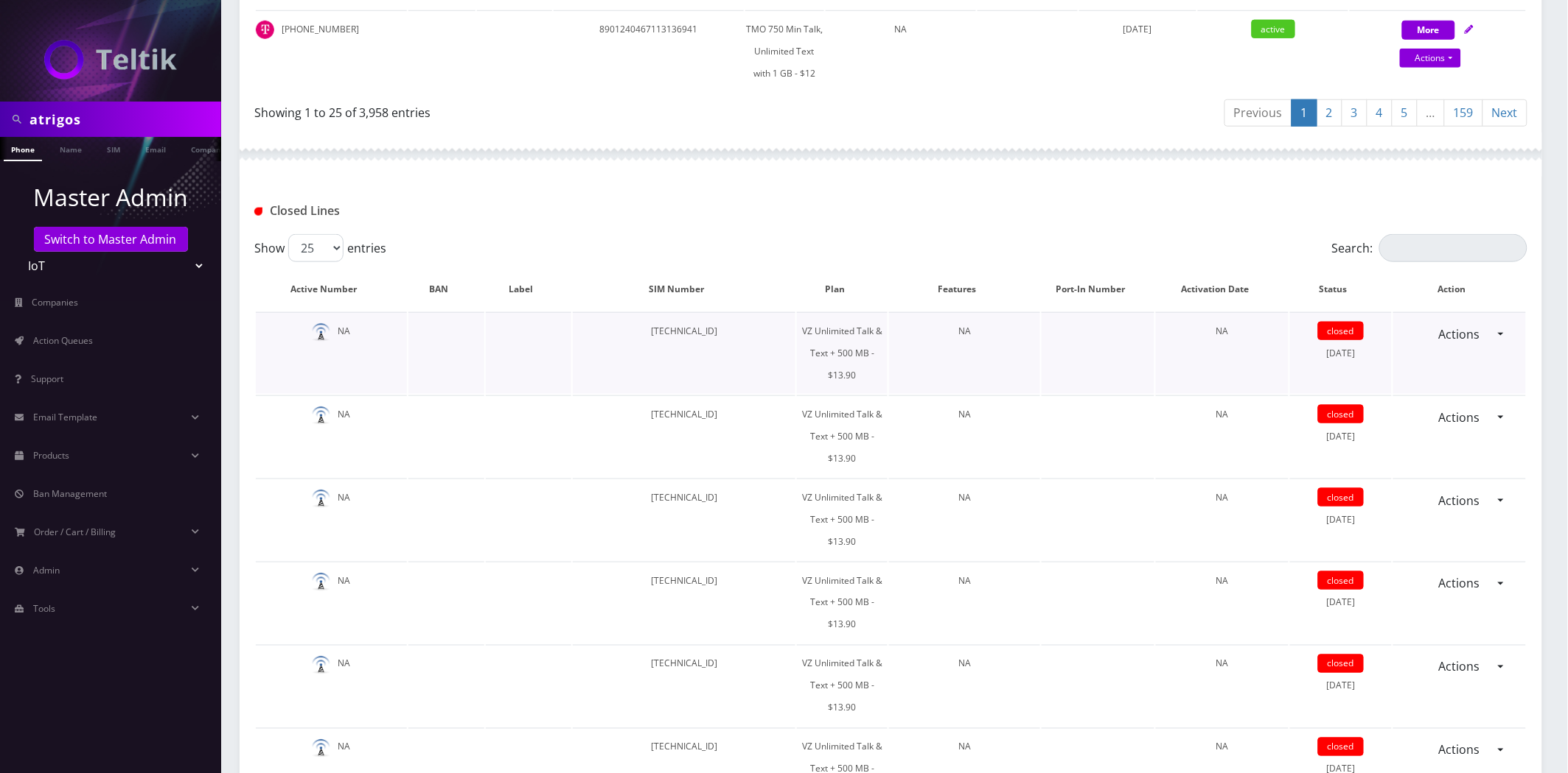
scroll to position [2210, 0]
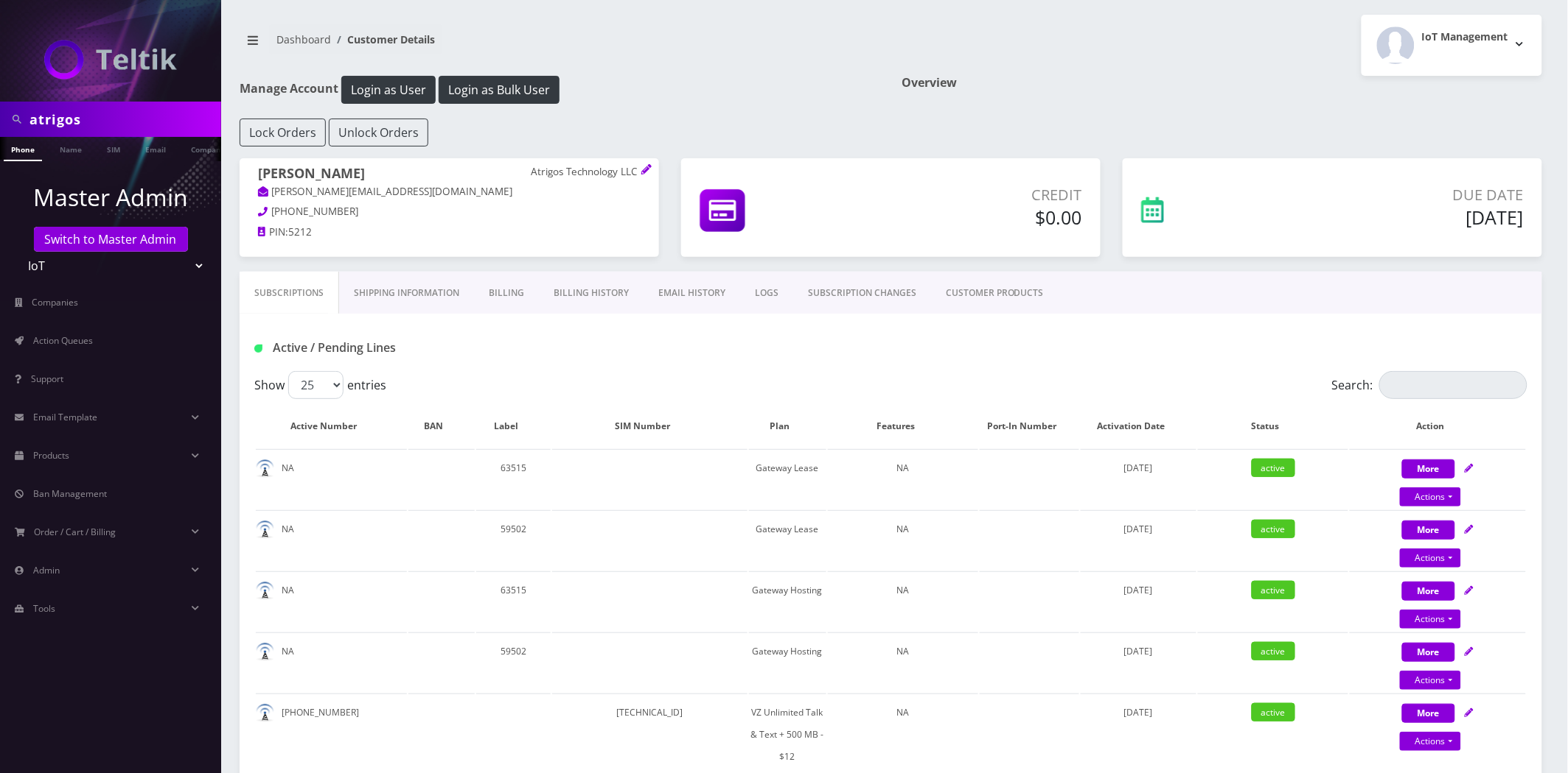
scroll to position [0, 8]
